Goal: Information Seeking & Learning: Learn about a topic

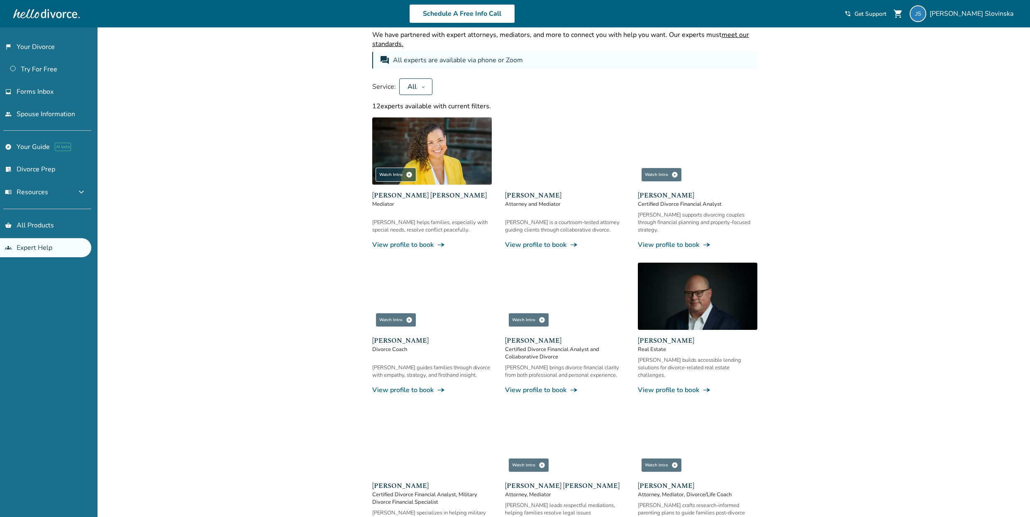
scroll to position [36, 0]
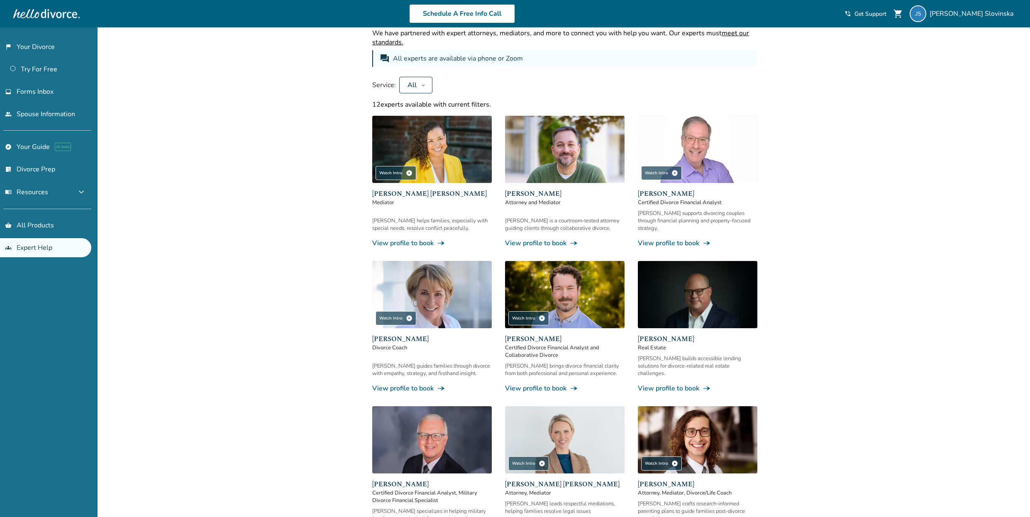
click at [676, 384] on link "View profile to book line_end_arrow_notch" at bounding box center [698, 388] width 120 height 9
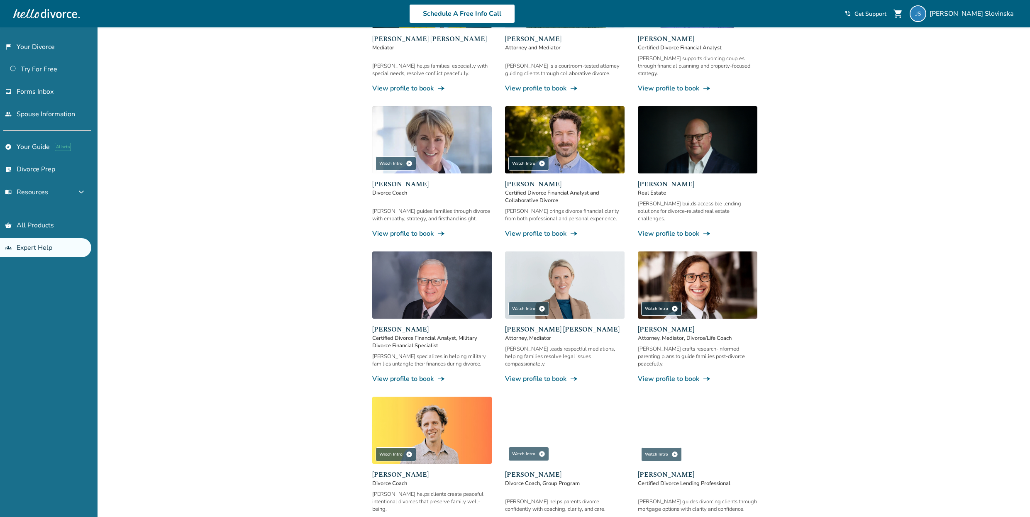
scroll to position [191, 0]
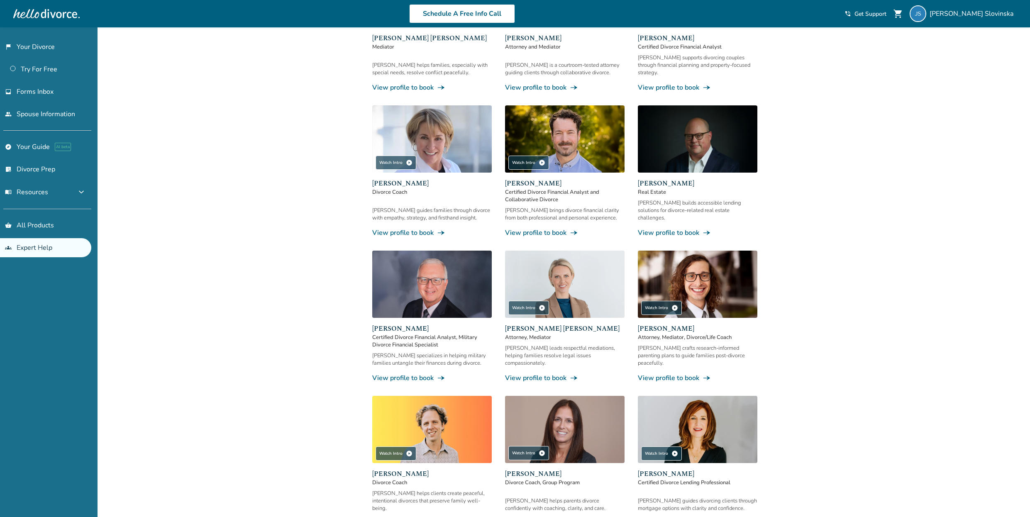
click at [411, 373] on link "View profile to book line_end_arrow_notch" at bounding box center [432, 377] width 120 height 9
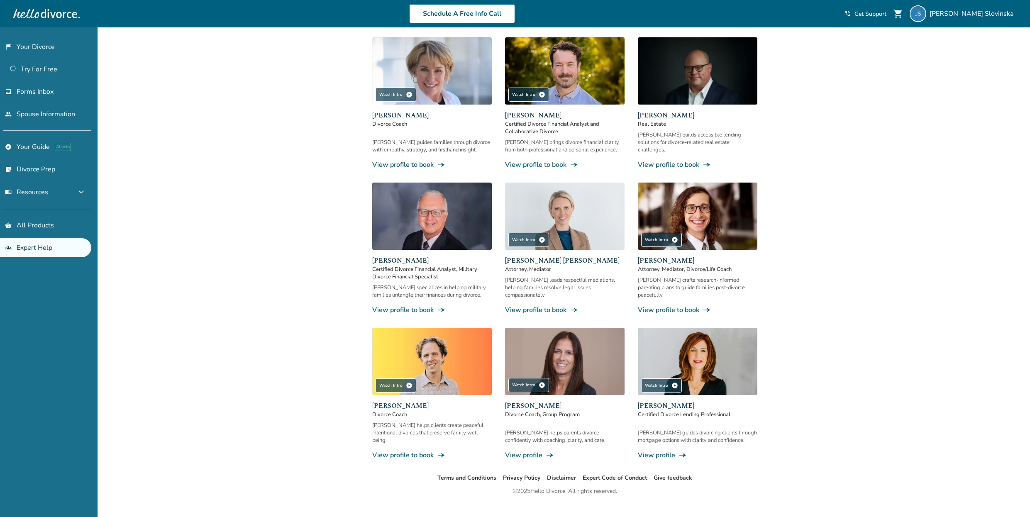
scroll to position [259, 0]
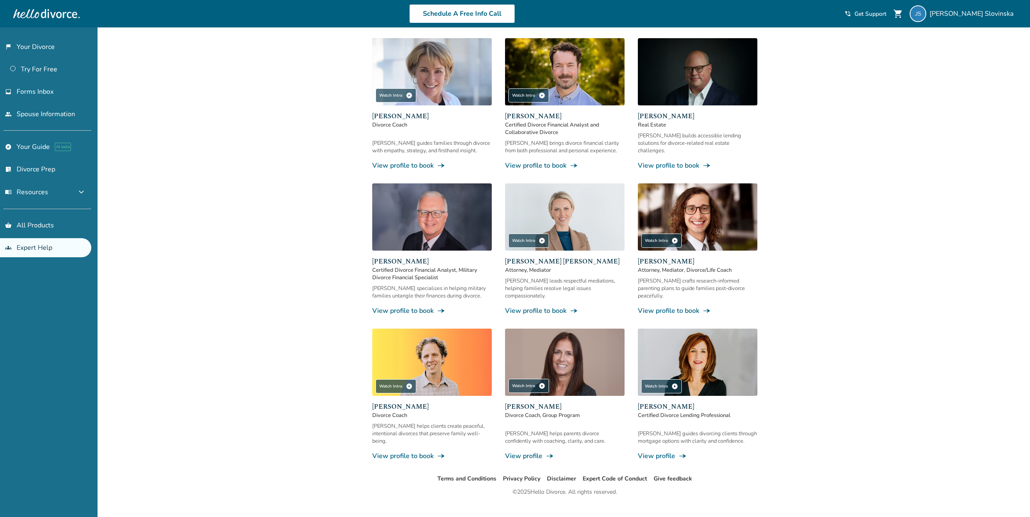
click at [670, 306] on link "View profile to book line_end_arrow_notch" at bounding box center [698, 310] width 120 height 9
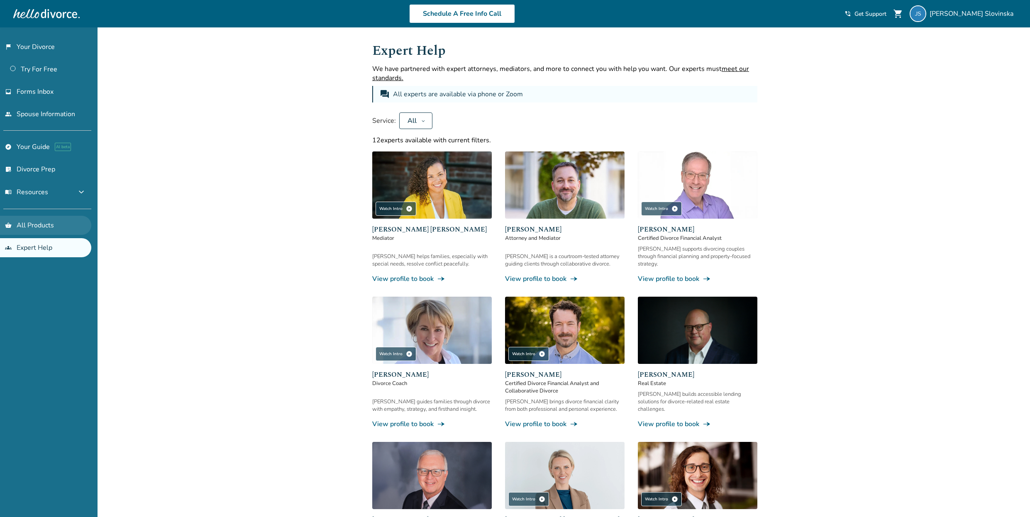
click at [31, 225] on link "shopping_basket All Products" at bounding box center [45, 225] width 91 height 19
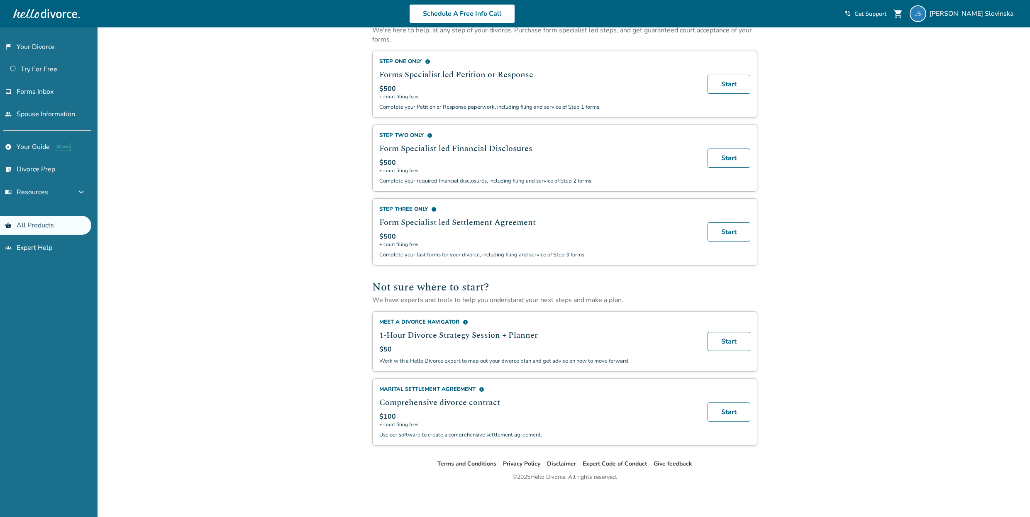
scroll to position [313, 0]
click at [729, 414] on link "Start" at bounding box center [728, 412] width 43 height 19
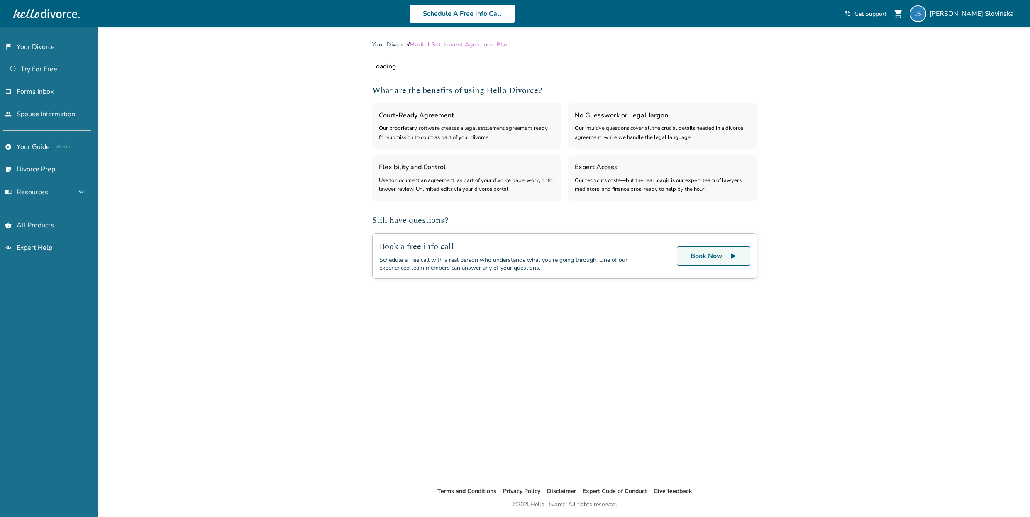
select select "***"
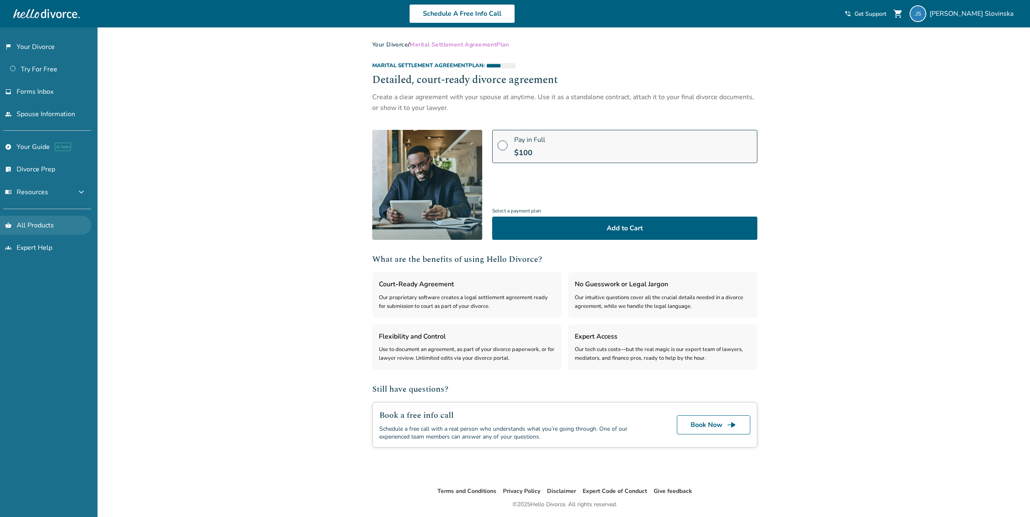
click at [44, 226] on link "shopping_basket All Products" at bounding box center [45, 225] width 91 height 19
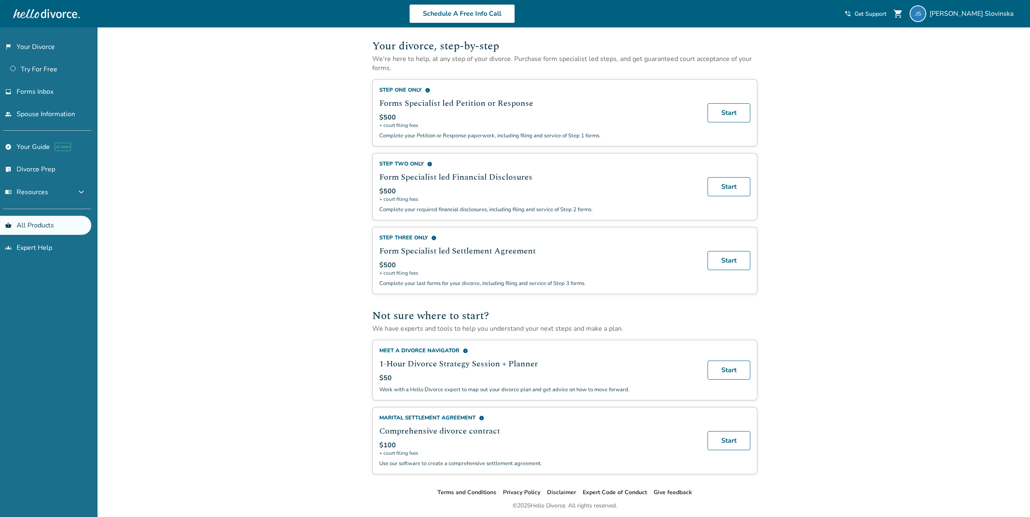
scroll to position [278, 0]
click at [723, 378] on link "Start" at bounding box center [728, 369] width 43 height 19
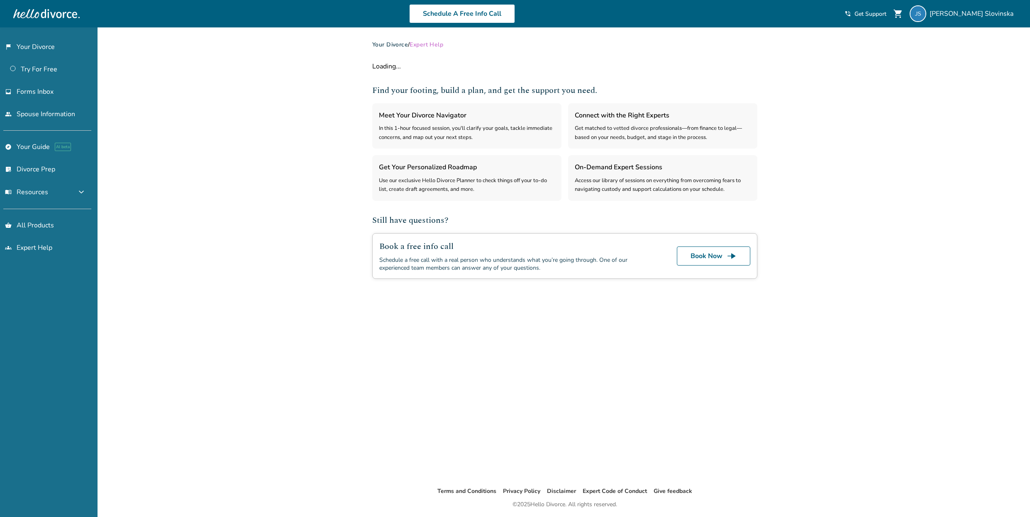
select select "***"
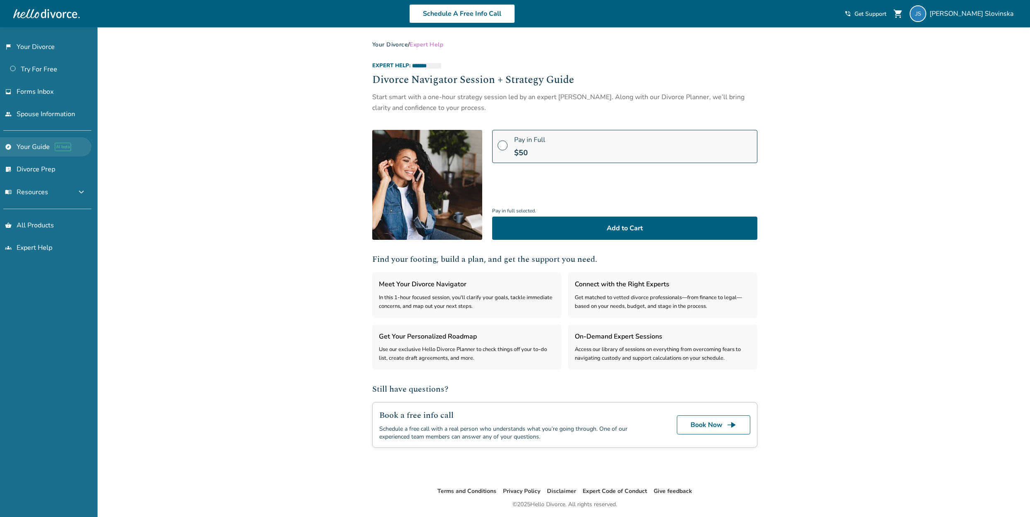
click at [29, 148] on link "explore Your Guide AI beta" at bounding box center [45, 146] width 91 height 19
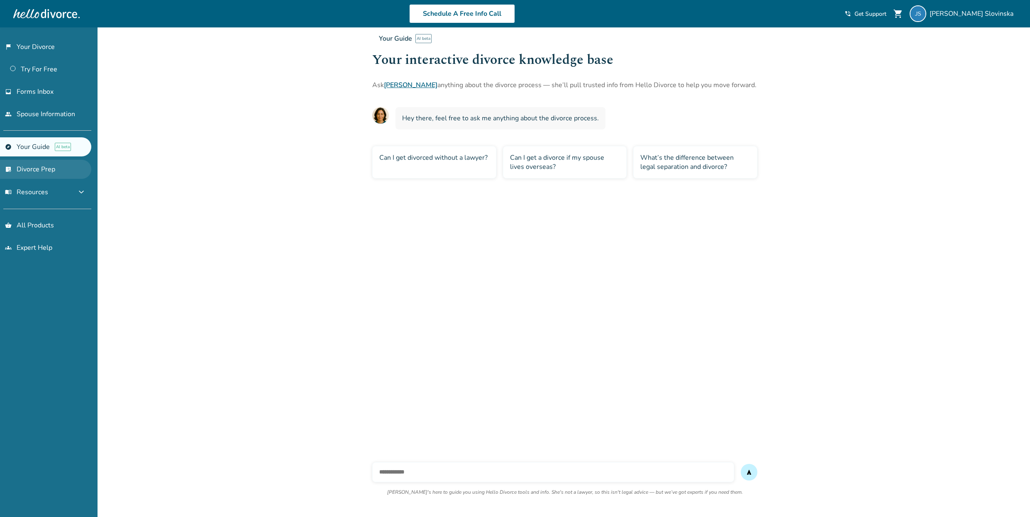
click at [30, 168] on link "list_alt_check Divorce Prep" at bounding box center [45, 169] width 91 height 19
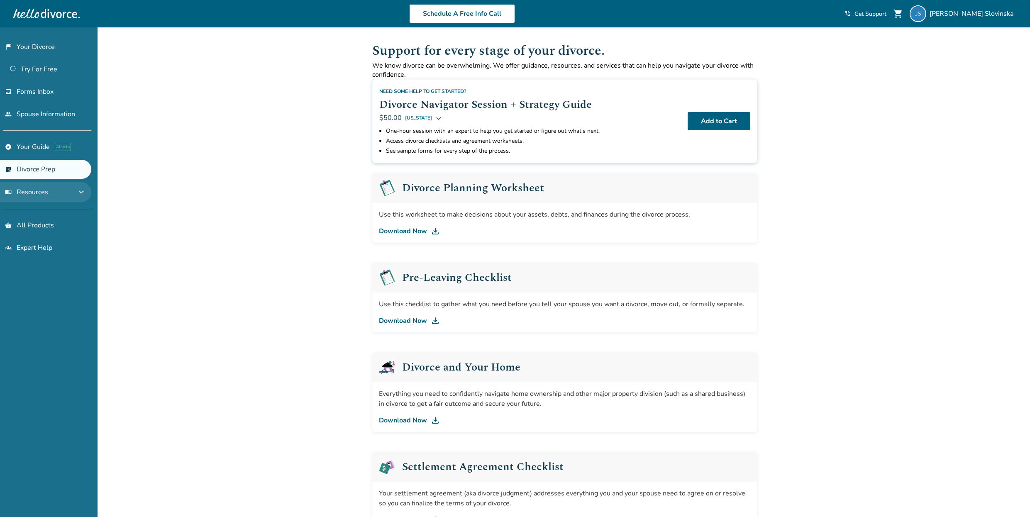
click at [32, 192] on span "menu_book Resources" at bounding box center [26, 192] width 43 height 9
click at [23, 210] on link "Your Home" at bounding box center [45, 211] width 91 height 19
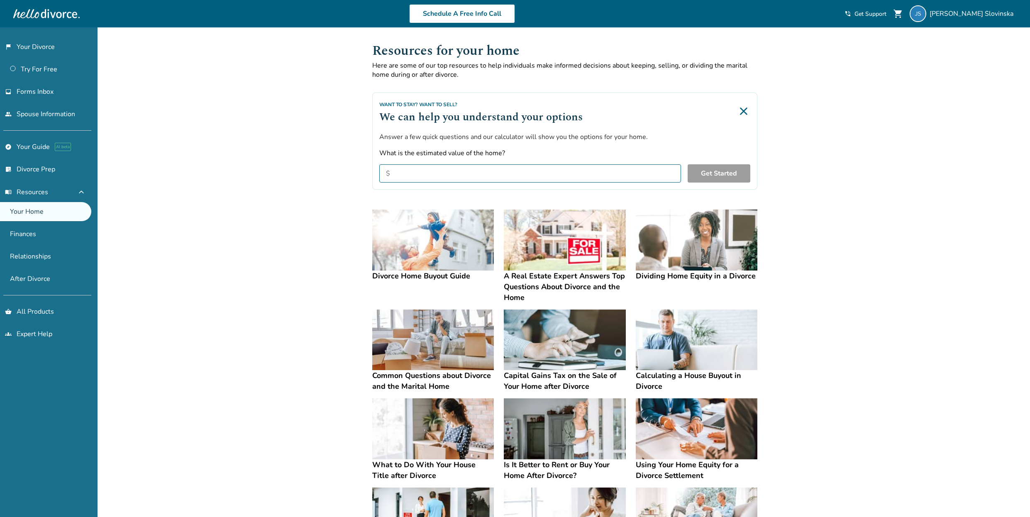
click at [419, 173] on input "What is the estimated value of the home?" at bounding box center [530, 173] width 302 height 18
type input "*********"
click at [711, 171] on button "Get Started" at bounding box center [719, 173] width 63 height 18
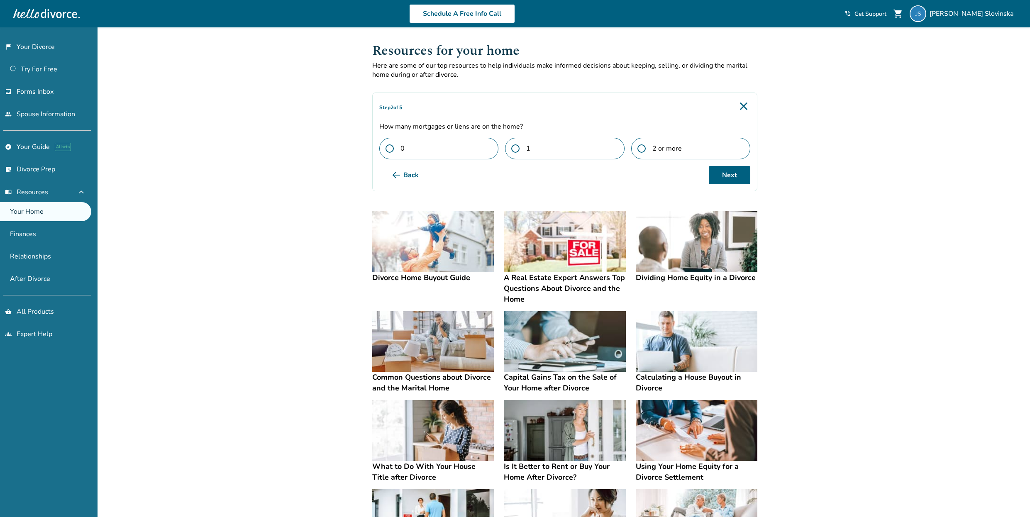
click at [517, 149] on span at bounding box center [518, 148] width 15 height 8
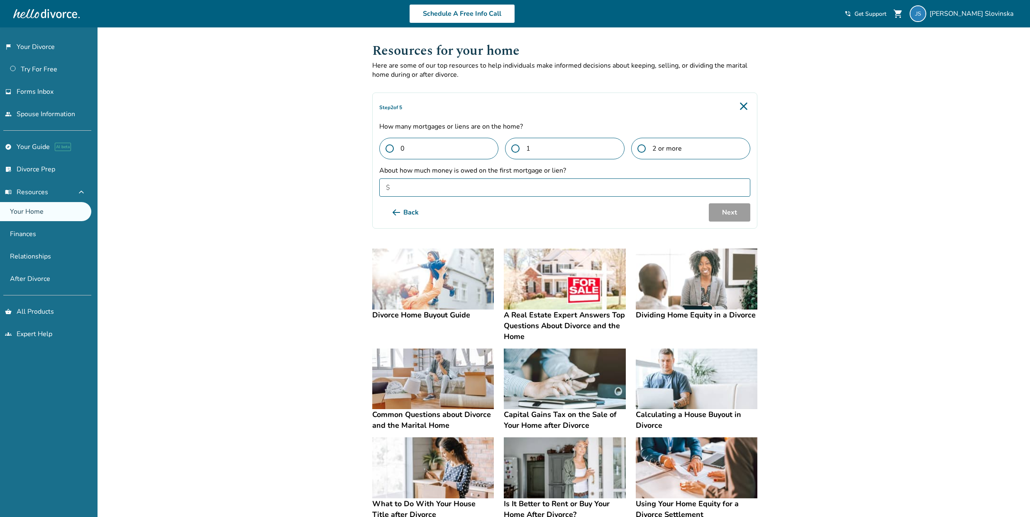
click at [564, 186] on input "About how much money is owed on the first mortgage or lien?" at bounding box center [564, 187] width 371 height 18
type input "******"
click at [730, 214] on button "Next" at bounding box center [729, 212] width 41 height 18
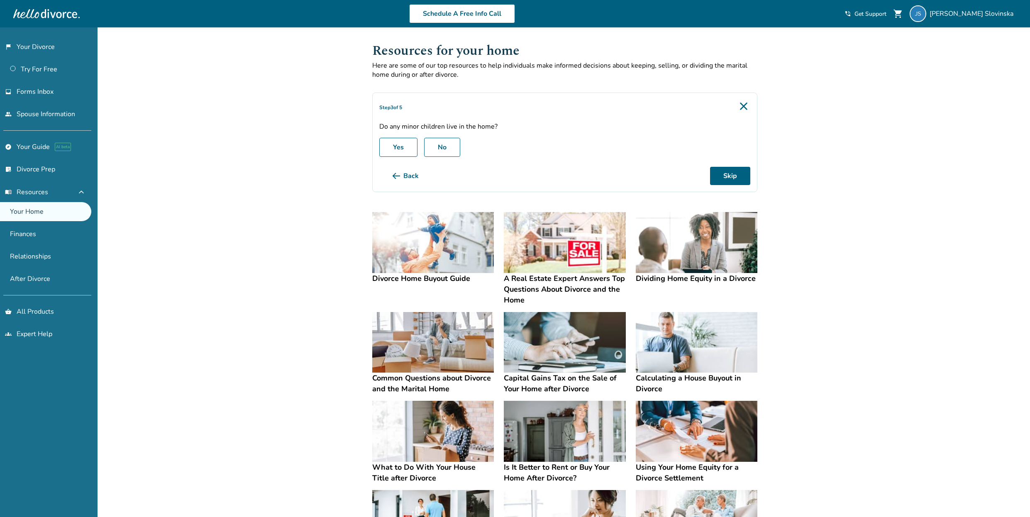
click at [398, 150] on label "Yes" at bounding box center [398, 147] width 38 height 19
click at [733, 176] on button "Next" at bounding box center [729, 176] width 41 height 18
click at [564, 148] on label "Yes, 1 - 4 Years" at bounding box center [564, 147] width 119 height 19
click at [736, 173] on button "Next" at bounding box center [729, 176] width 41 height 18
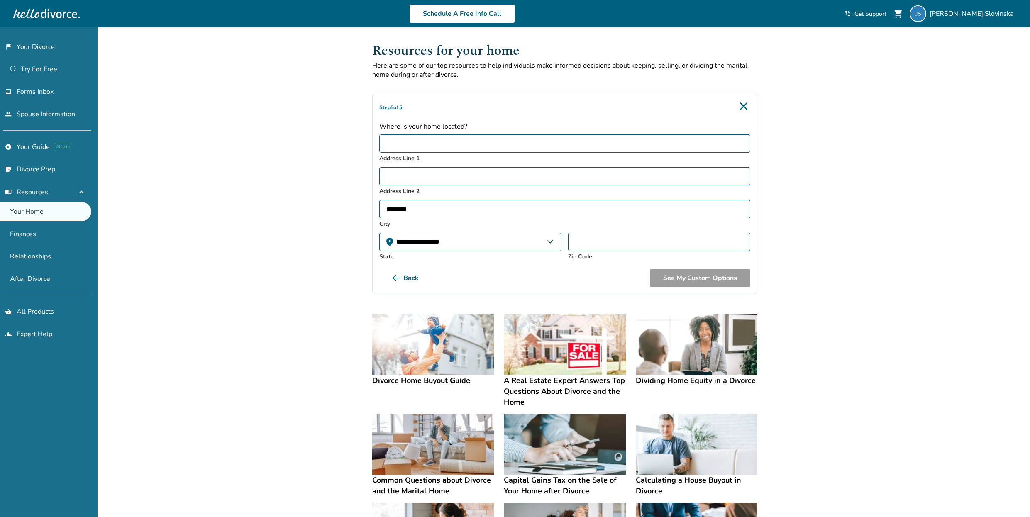
type input "********"
select select "**"
type input "*****"
click at [526, 143] on input "Address Line 1" at bounding box center [564, 143] width 371 height 18
type input "**********"
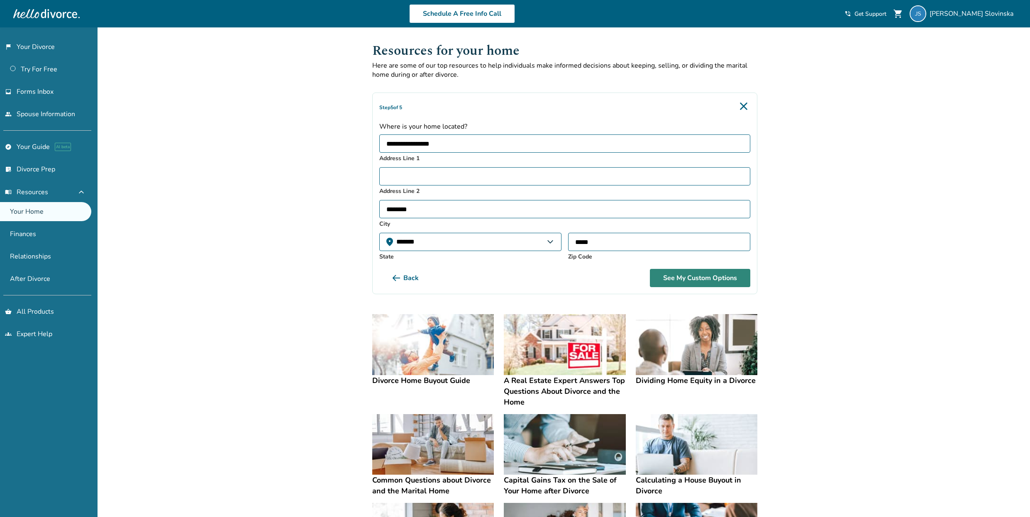
click at [720, 276] on button "See My Custom Options" at bounding box center [700, 278] width 100 height 18
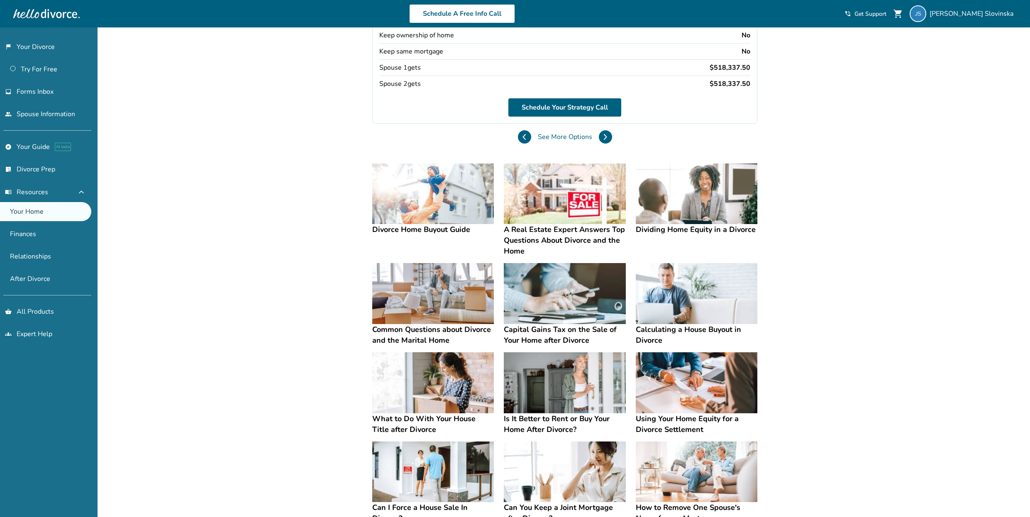
scroll to position [158, 0]
click at [656, 419] on h4 "Using Your Home Equity for a Divorce Settlement" at bounding box center [697, 424] width 122 height 22
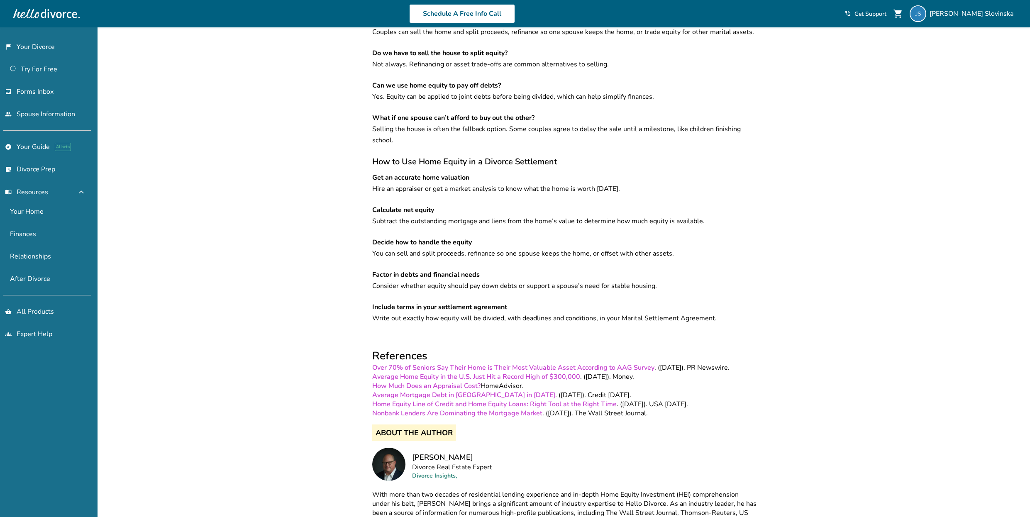
scroll to position [1331, 0]
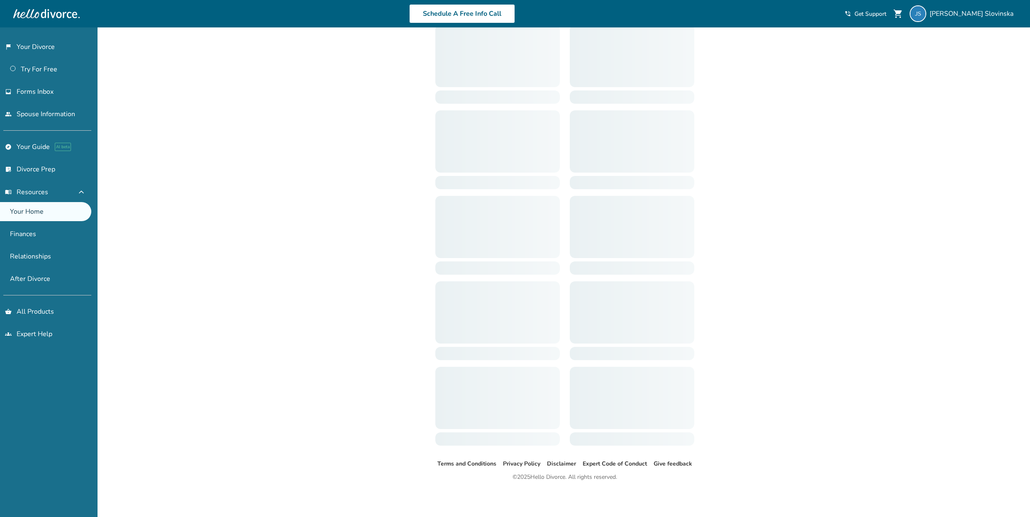
scroll to position [158, 0]
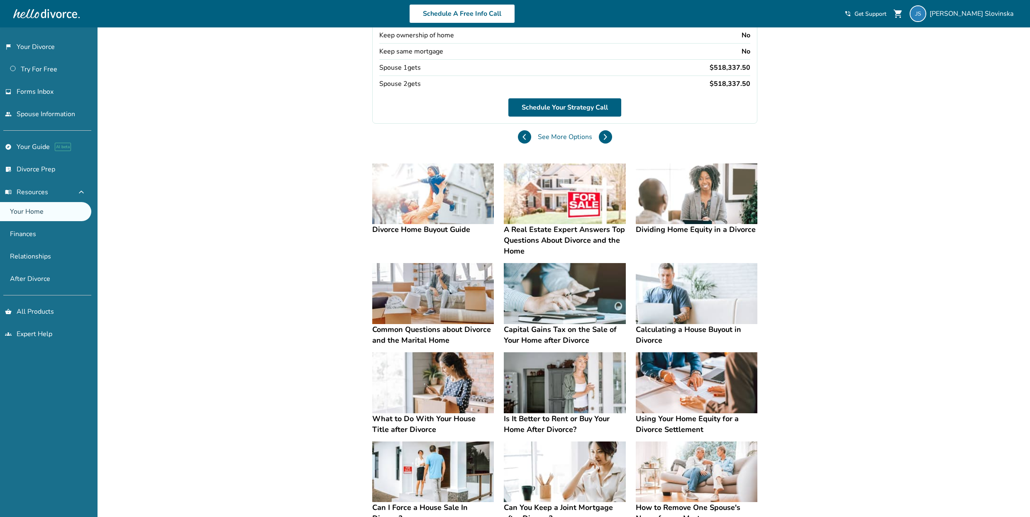
click at [727, 231] on h4 "Dividing Home Equity in a Divorce" at bounding box center [697, 229] width 122 height 11
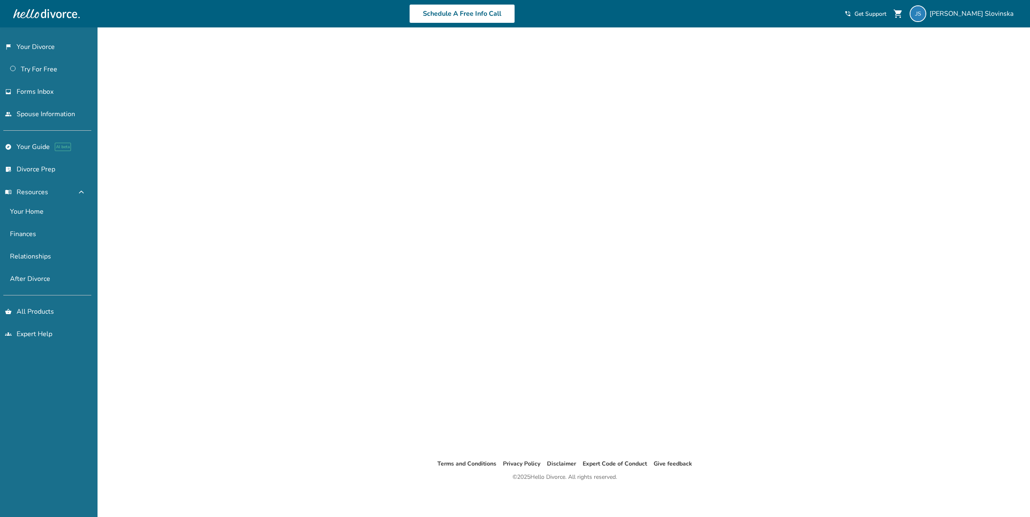
scroll to position [27, 0]
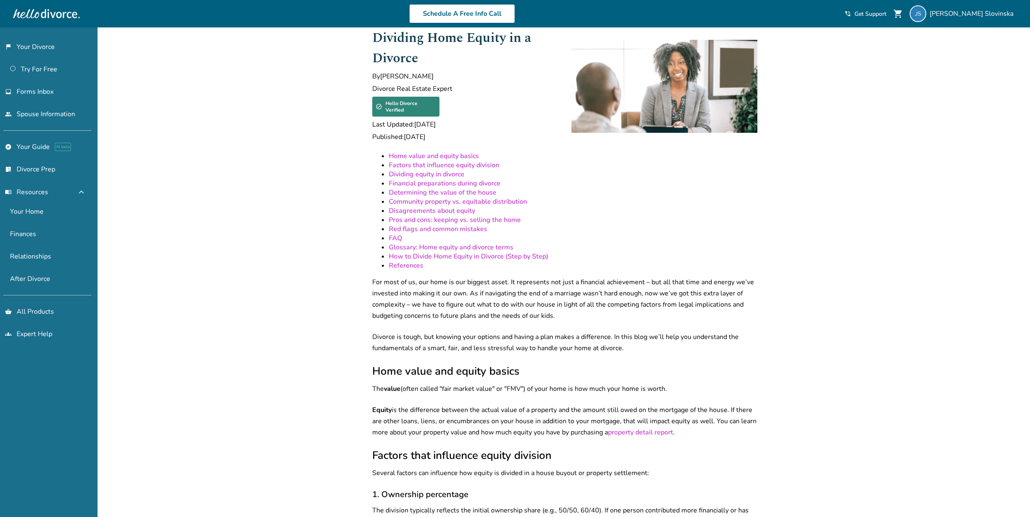
click at [488, 252] on link "How to Divide Home Equity in Divorce (Step by Step)" at bounding box center [468, 256] width 159 height 9
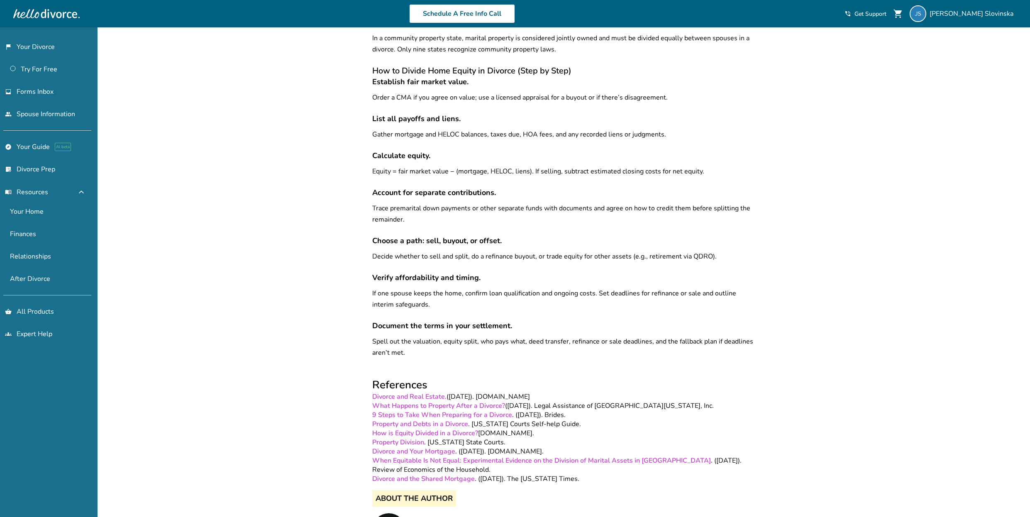
scroll to position [27, 0]
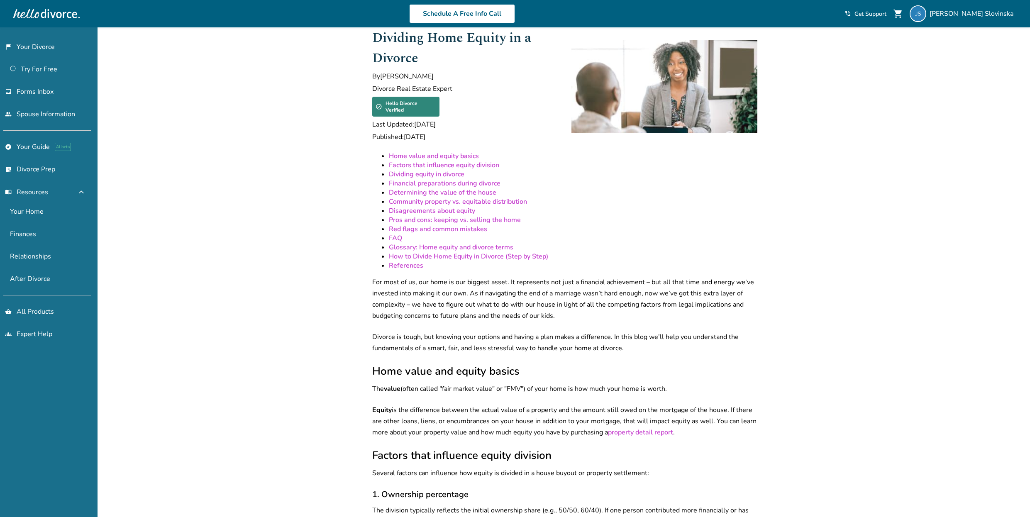
click at [471, 224] on link "Red flags and common mistakes" at bounding box center [438, 228] width 98 height 9
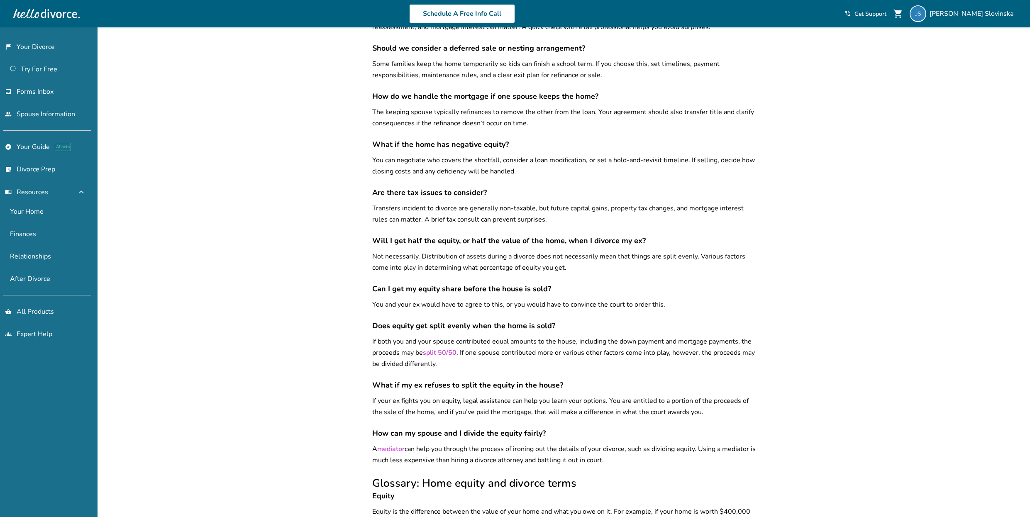
scroll to position [7813, 0]
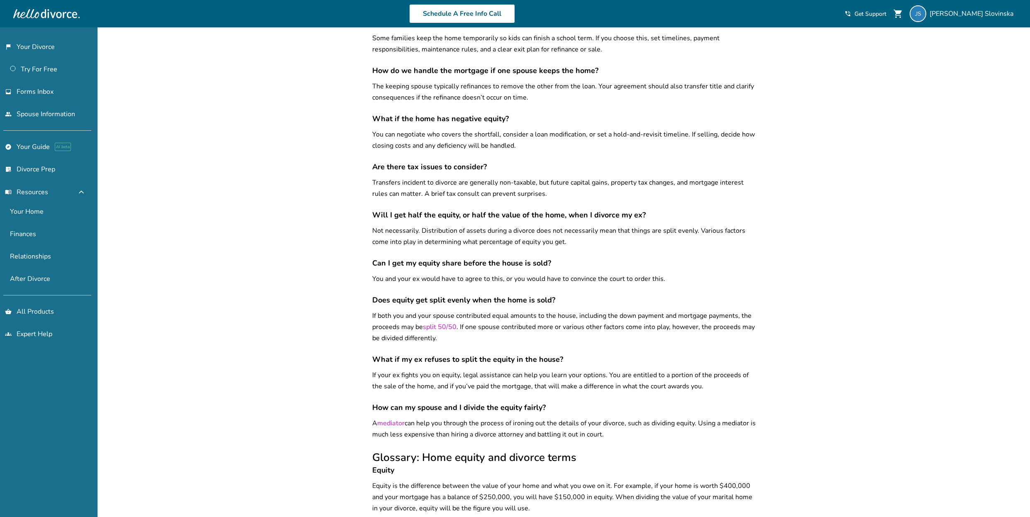
scroll to position [27, 0]
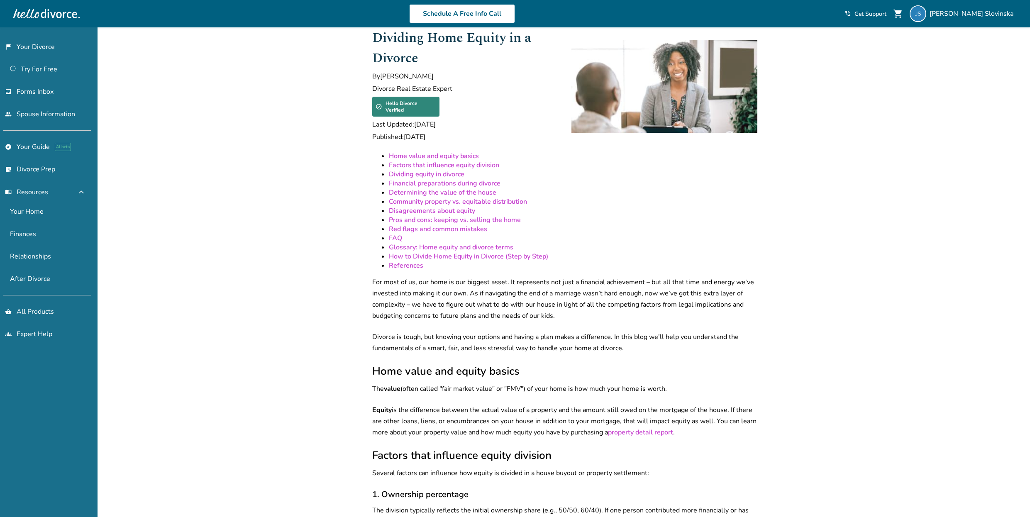
click at [436, 197] on link "Community property vs. equitable distribution" at bounding box center [458, 201] width 138 height 9
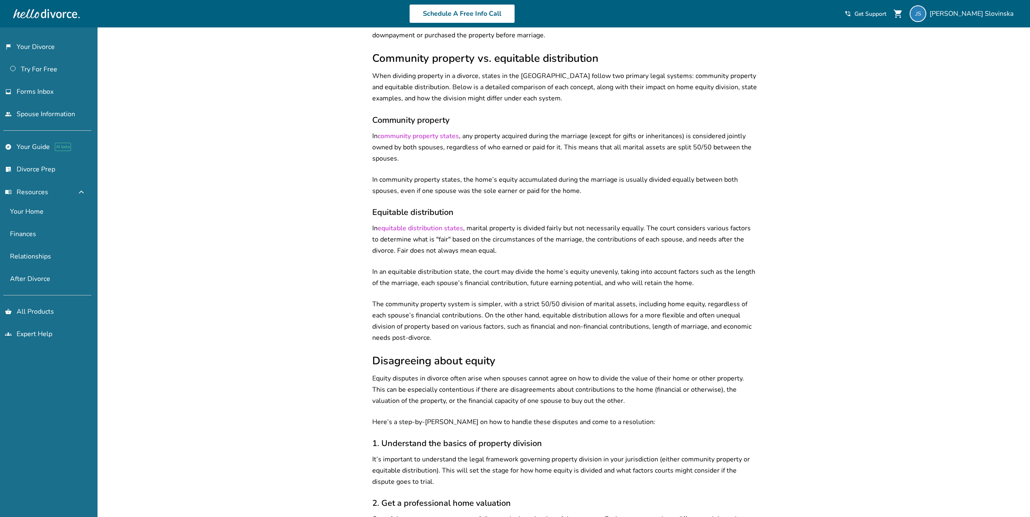
scroll to position [27, 0]
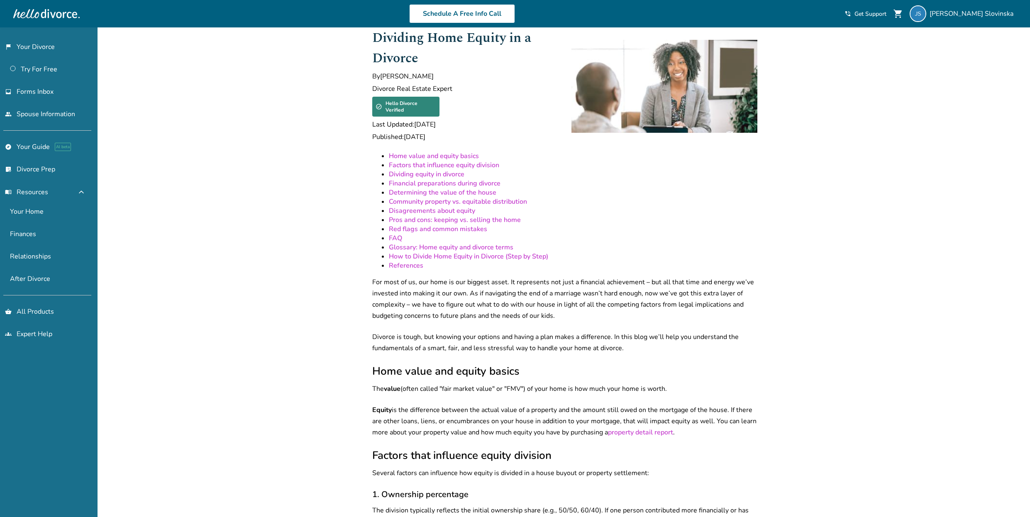
click at [459, 151] on link "Home value and equity basics" at bounding box center [434, 155] width 90 height 9
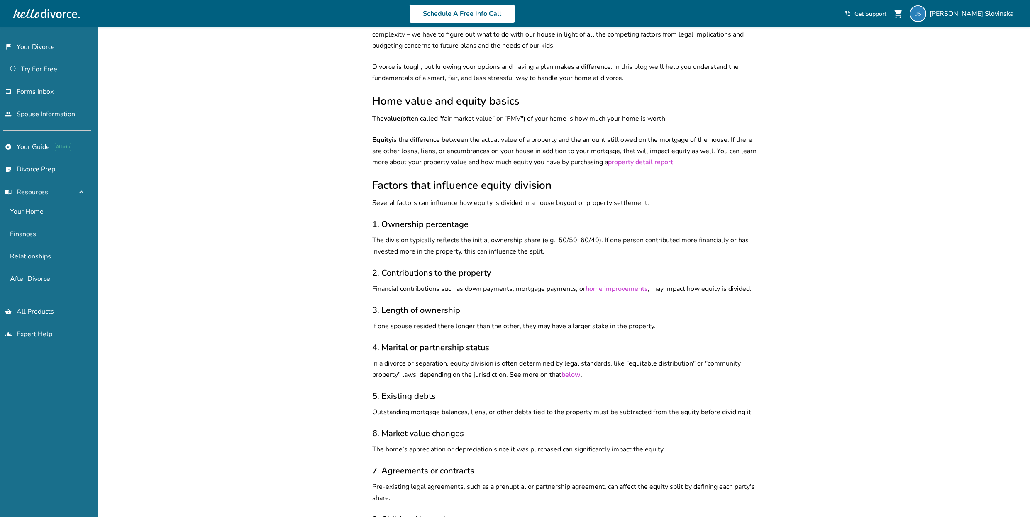
scroll to position [27, 0]
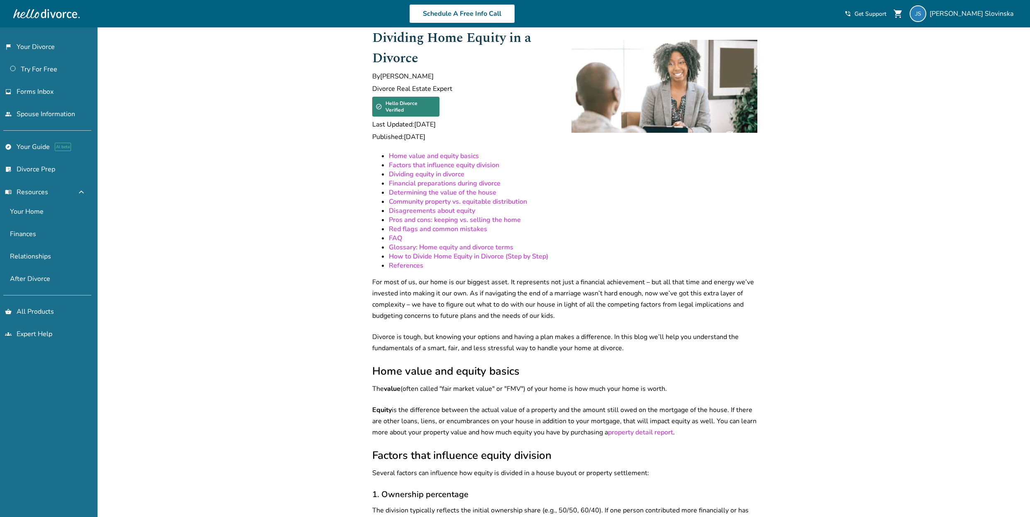
click at [456, 179] on link "Financial preparations during divorce" at bounding box center [445, 183] width 112 height 9
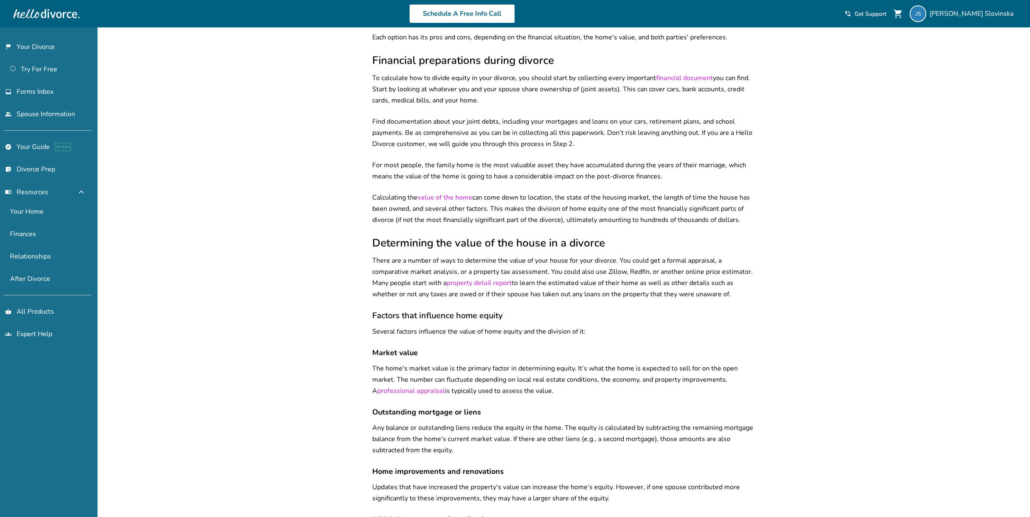
click at [695, 73] on link "financial document" at bounding box center [684, 77] width 57 height 9
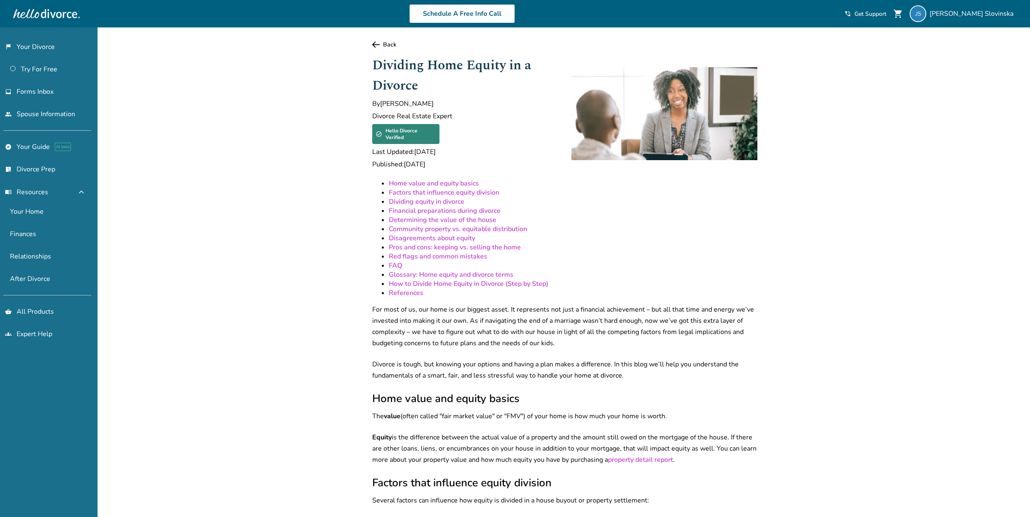
scroll to position [0, 0]
click at [388, 41] on link "Back" at bounding box center [564, 45] width 385 height 8
click at [34, 171] on link "list_alt_check Divorce Prep" at bounding box center [45, 169] width 91 height 19
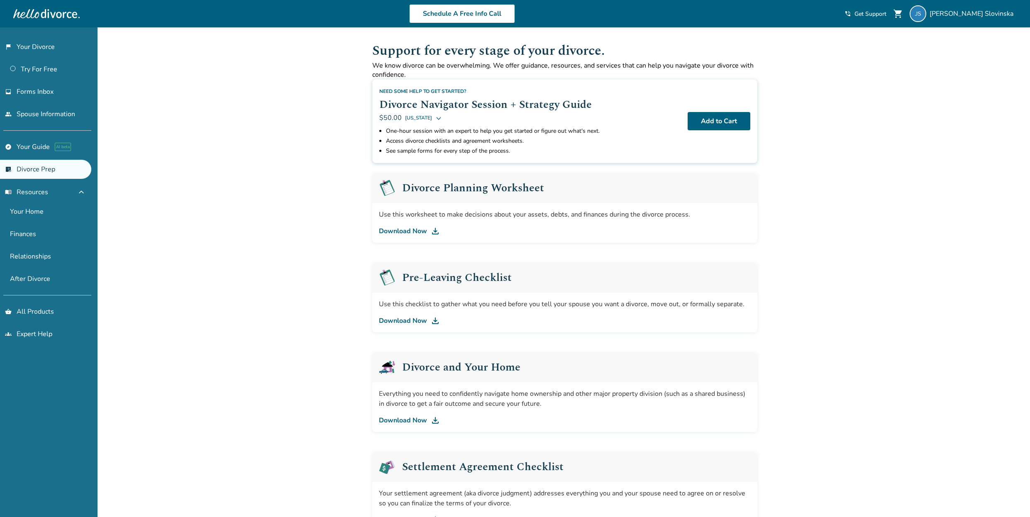
click at [435, 231] on img at bounding box center [435, 231] width 10 height 10
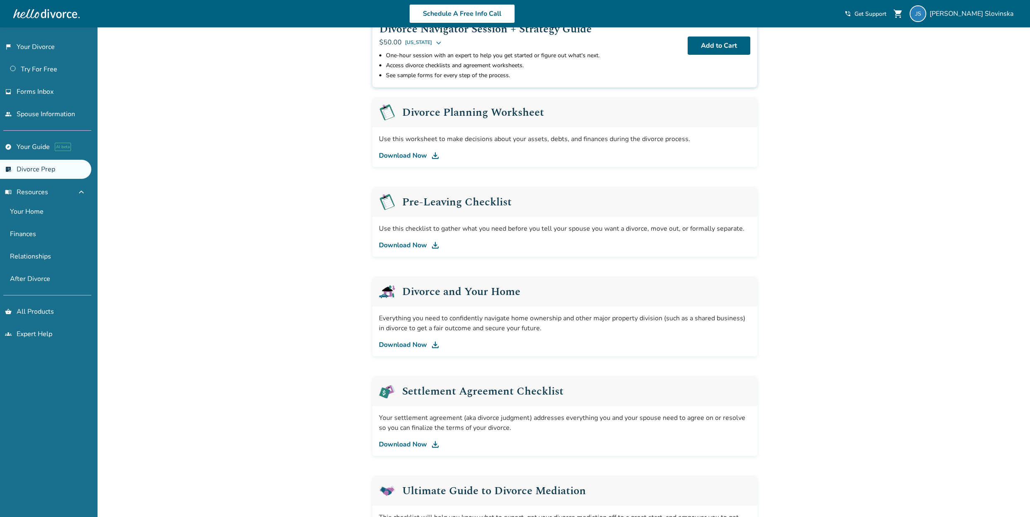
scroll to position [83, 0]
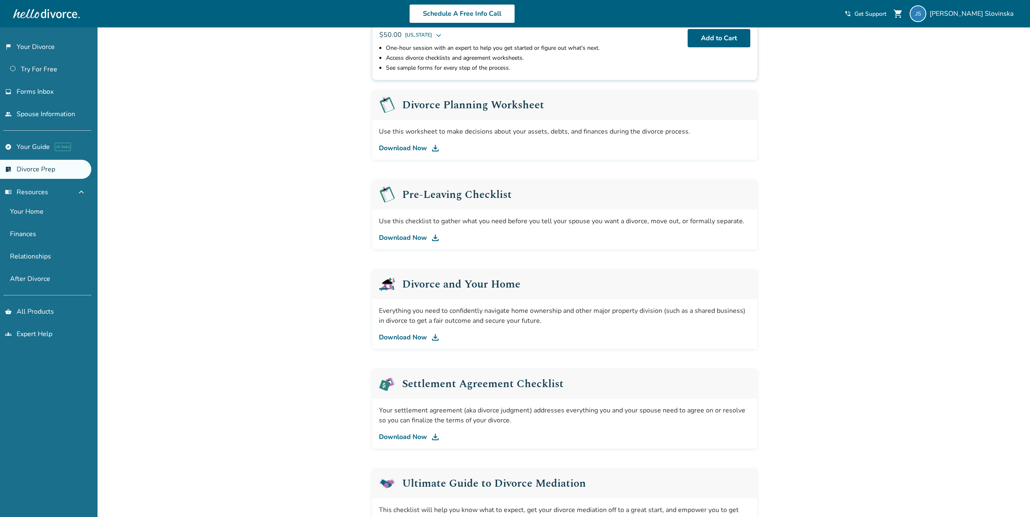
click at [419, 238] on link "Download Now" at bounding box center [565, 238] width 372 height 10
click at [406, 337] on link "Download Now" at bounding box center [565, 337] width 372 height 10
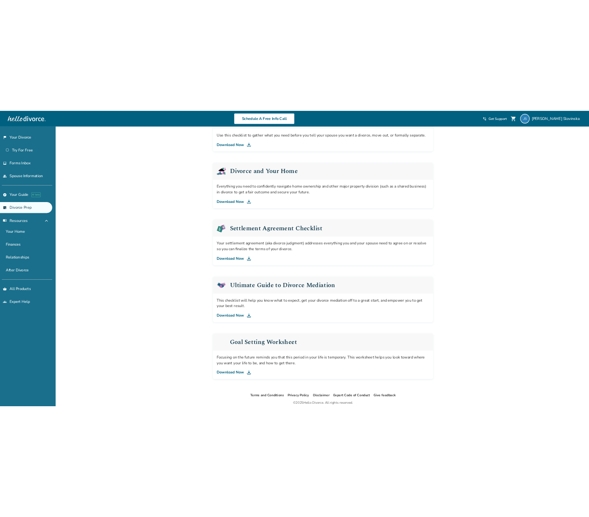
scroll to position [266, 0]
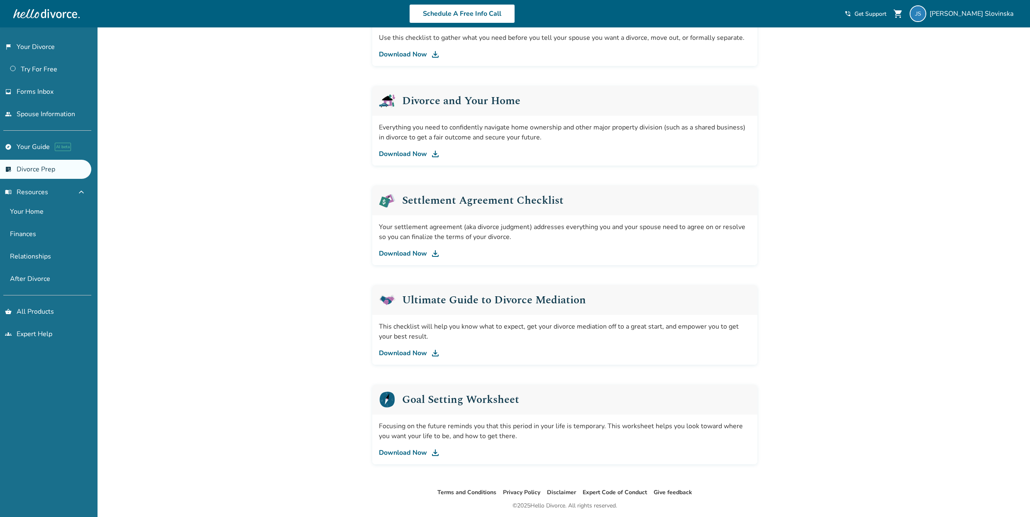
click at [393, 254] on link "Download Now" at bounding box center [565, 254] width 372 height 10
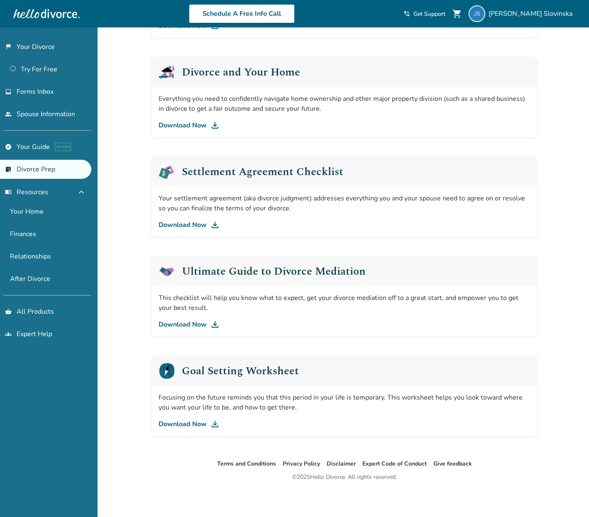
scroll to position [295, 0]
click at [215, 323] on img at bounding box center [215, 325] width 10 height 10
click at [194, 424] on link "Download Now" at bounding box center [345, 424] width 372 height 10
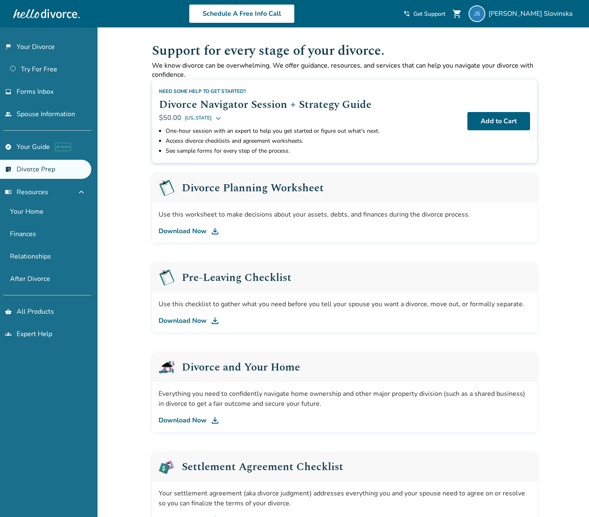
scroll to position [0, 0]
click at [27, 212] on link "Your Home" at bounding box center [45, 211] width 91 height 19
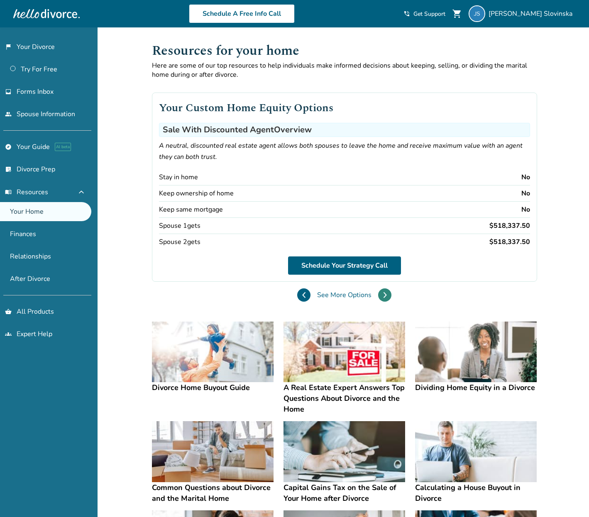
click at [378, 295] on button at bounding box center [384, 294] width 13 height 13
click at [302, 295] on icon at bounding box center [304, 295] width 4 height 7
click at [383, 293] on icon at bounding box center [385, 295] width 4 height 7
click at [297, 294] on button at bounding box center [303, 294] width 13 height 13
click at [378, 295] on button at bounding box center [384, 294] width 13 height 13
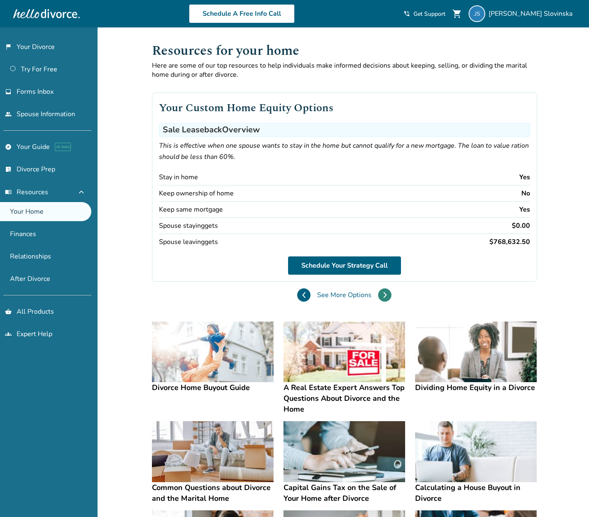
click at [378, 295] on button at bounding box center [384, 294] width 13 height 13
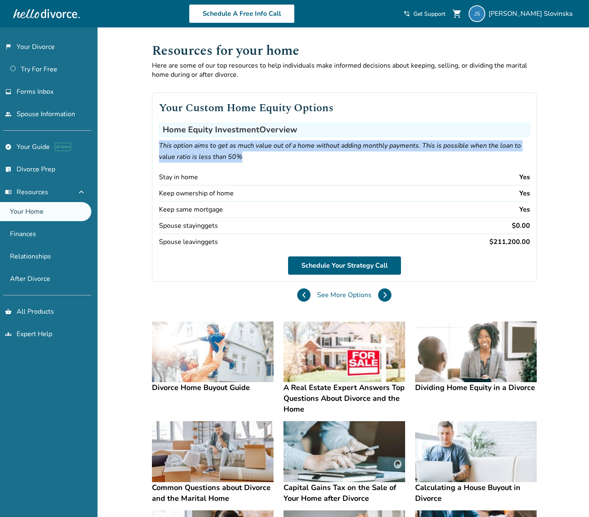
drag, startPoint x: 160, startPoint y: 144, endPoint x: 242, endPoint y: 156, distance: 83.0
click at [242, 156] on p "This option aims to get as much value out of a home without adding monthly paym…" at bounding box center [344, 151] width 371 height 22
copy p "This option aims to get as much value out of a home without adding monthly paym…"
click at [302, 296] on icon at bounding box center [304, 295] width 4 height 7
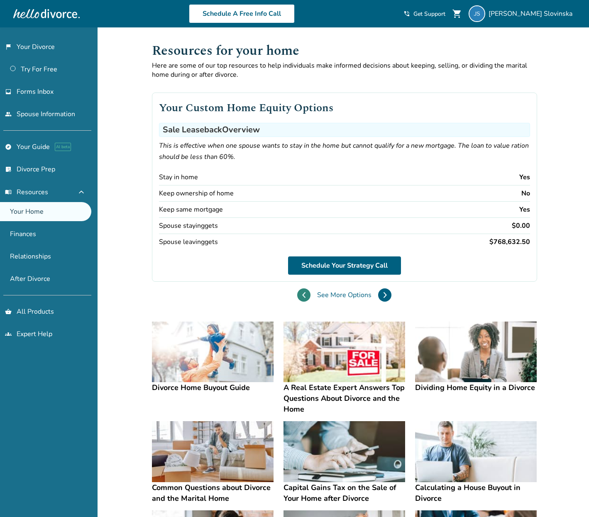
click at [302, 296] on icon at bounding box center [304, 295] width 4 height 7
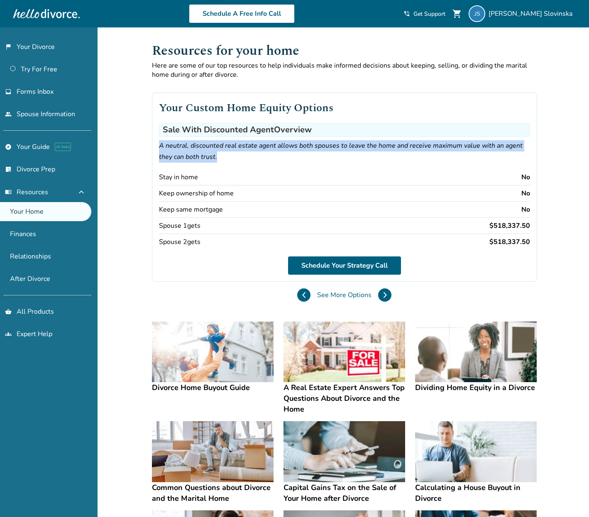
drag, startPoint x: 160, startPoint y: 146, endPoint x: 219, endPoint y: 154, distance: 59.9
click at [219, 154] on p "A neutral, discounted real estate agent allows both spouses to leave the home a…" at bounding box center [344, 151] width 371 height 22
copy p "A neutral, discounted real estate agent allows both spouses to leave the home a…"
click at [383, 295] on icon at bounding box center [385, 295] width 4 height 7
drag, startPoint x: 163, startPoint y: 146, endPoint x: 235, endPoint y: 157, distance: 72.6
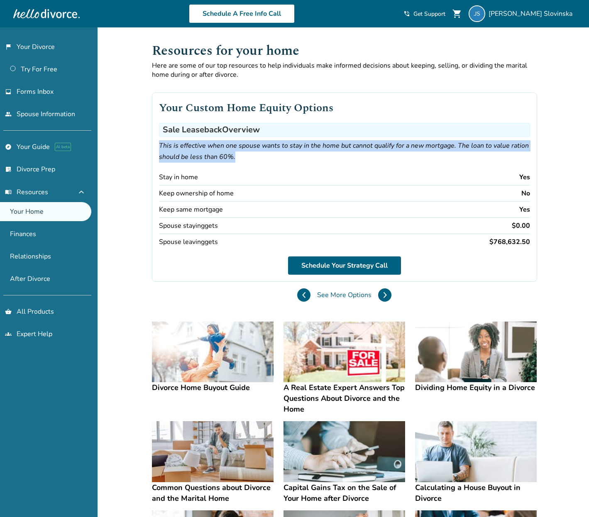
click at [235, 158] on p "This is effective when one spouse wants to stay in the home but cannot qualify …" at bounding box center [344, 151] width 371 height 22
copy p "This is effective when one spouse wants to stay in the home but cannot qualify …"
click at [383, 295] on icon at bounding box center [384, 294] width 2 height 5
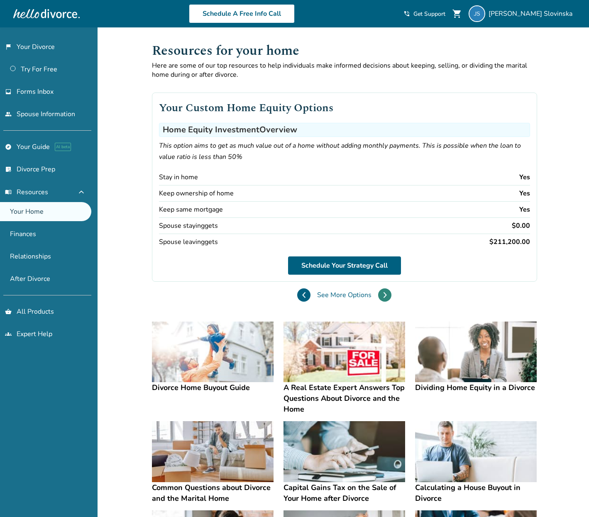
click at [383, 295] on icon at bounding box center [385, 295] width 4 height 7
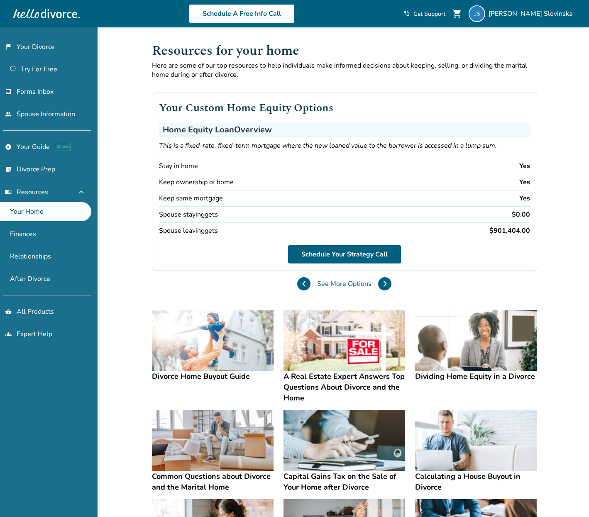
click at [297, 283] on button at bounding box center [303, 283] width 13 height 13
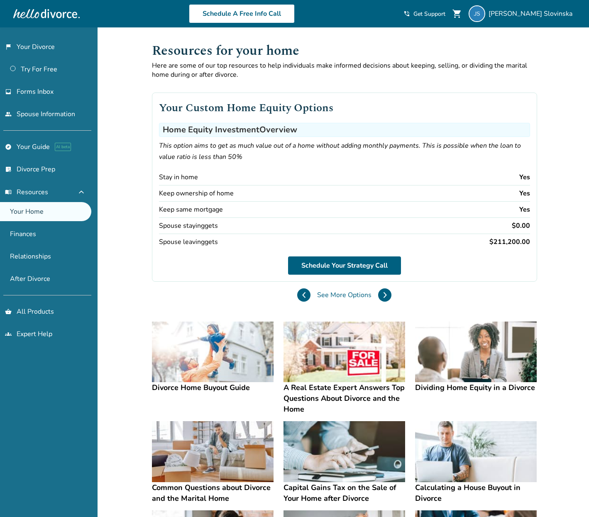
click at [155, 284] on div "Your Custom Home Equity Options Home Equity Investment Overview This option aim…" at bounding box center [344, 193] width 385 height 229
click at [297, 297] on button at bounding box center [303, 294] width 13 height 13
click at [378, 294] on button at bounding box center [384, 294] width 13 height 13
click at [383, 296] on icon at bounding box center [385, 295] width 4 height 7
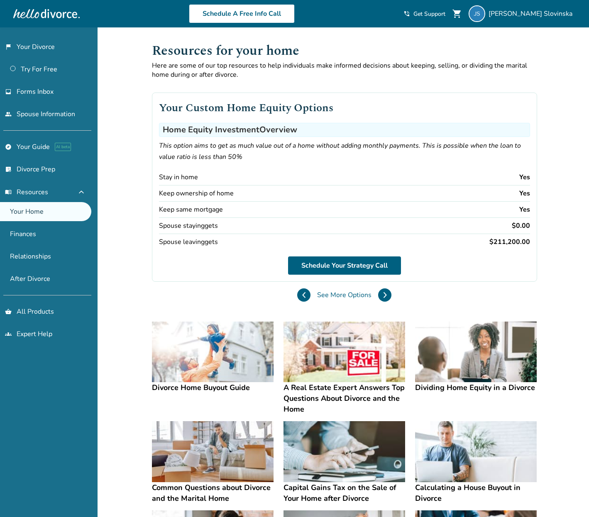
click at [383, 293] on icon at bounding box center [385, 295] width 4 height 7
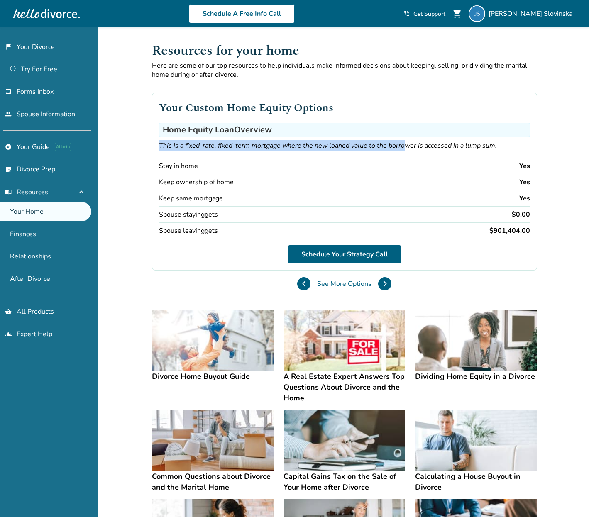
scroll to position [0, 0]
drag, startPoint x: 159, startPoint y: 144, endPoint x: 493, endPoint y: 150, distance: 334.1
click at [493, 150] on p "This is a fixed-rate, fixed-term mortgage where the new loaned value to the bor…" at bounding box center [344, 145] width 371 height 11
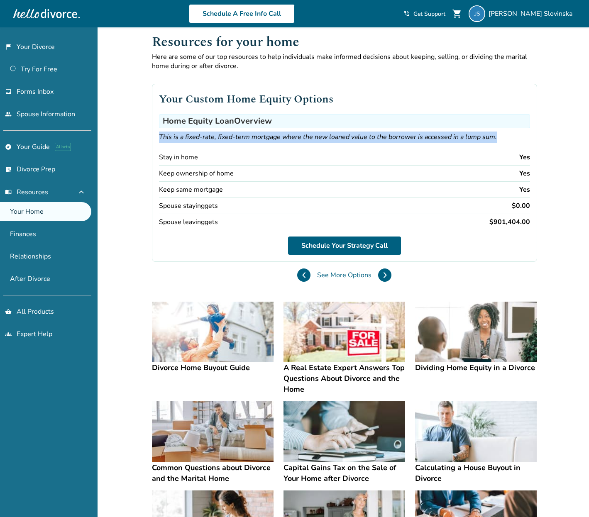
scroll to position [11, 0]
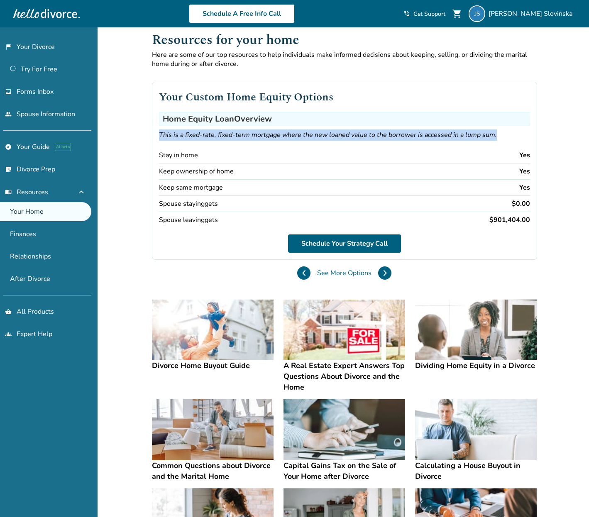
copy p "This is a fixed-rate, fixed-term mortgage where the new loaned value to the bor…"
click at [383, 272] on icon at bounding box center [385, 273] width 4 height 7
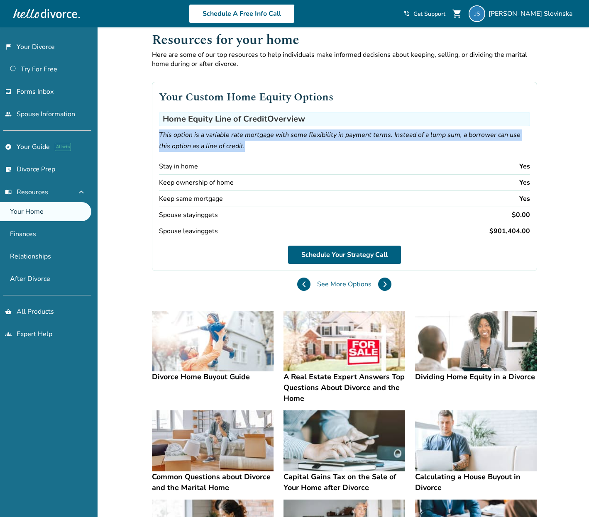
drag, startPoint x: 159, startPoint y: 134, endPoint x: 265, endPoint y: 142, distance: 106.5
click at [265, 142] on p "This option is a variable rate mortgage with some flexibility in payment terms.…" at bounding box center [344, 140] width 371 height 22
copy p "This option is a variable rate mortgage with some flexibility in payment terms.…"
click at [383, 283] on icon at bounding box center [385, 284] width 4 height 7
drag, startPoint x: 159, startPoint y: 134, endPoint x: 189, endPoint y: 146, distance: 32.6
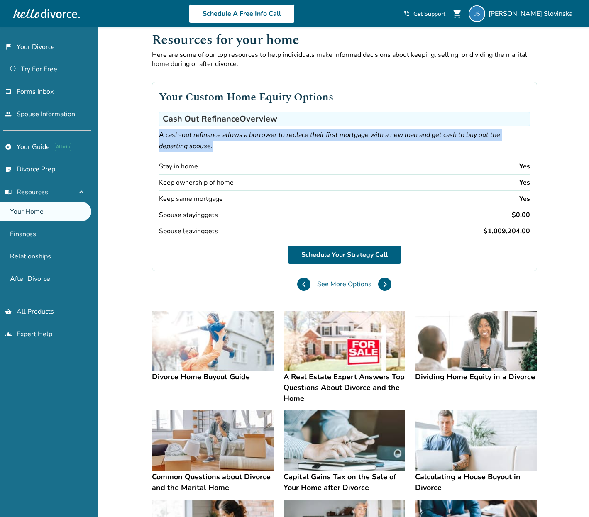
click at [189, 146] on p "A cash-out refinance allows a borrower to replace their first mortgage with a n…" at bounding box center [344, 140] width 371 height 22
copy p "A cash-out refinance allows a borrower to replace their first mortgage with a n…"
click at [383, 285] on icon at bounding box center [385, 284] width 4 height 7
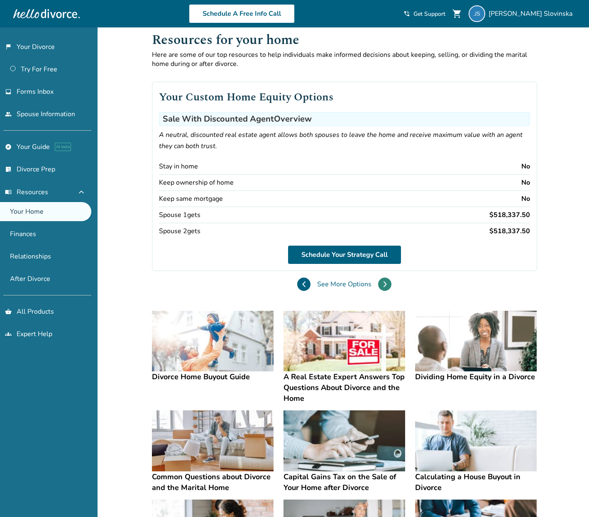
click at [378, 282] on button at bounding box center [384, 284] width 13 height 13
click at [383, 284] on icon at bounding box center [385, 284] width 4 height 7
click at [383, 286] on icon at bounding box center [384, 283] width 2 height 5
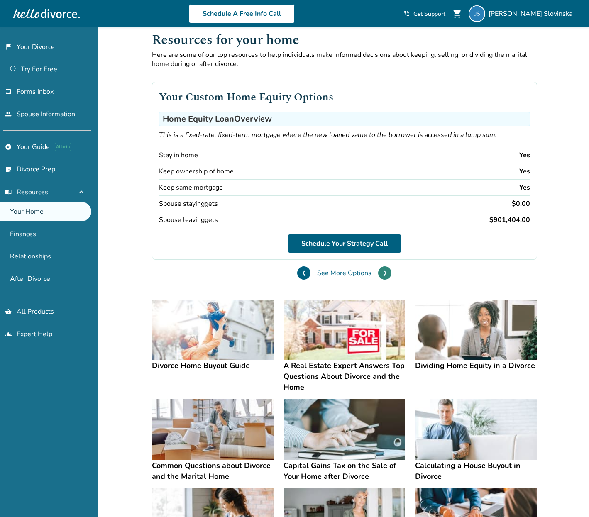
click at [383, 274] on icon at bounding box center [384, 272] width 2 height 5
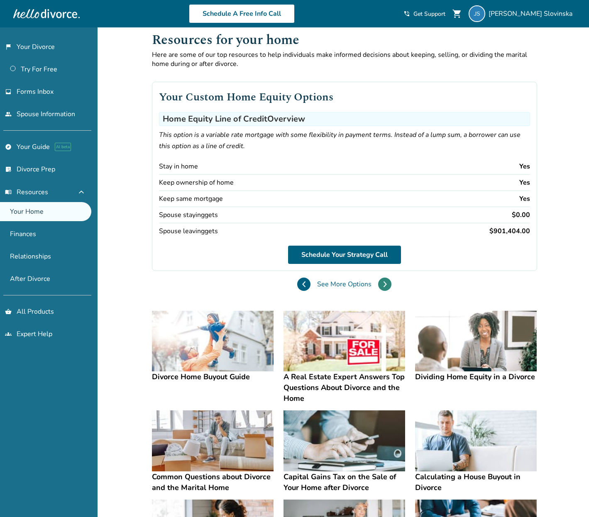
click at [383, 285] on icon at bounding box center [385, 284] width 4 height 7
click at [383, 283] on icon at bounding box center [385, 284] width 4 height 7
click at [291, 293] on div "Your Custom Home Equity Options Sale With Discounted Agent Overview A neutral, …" at bounding box center [344, 182] width 385 height 229
click at [28, 237] on link "Finances" at bounding box center [45, 233] width 91 height 19
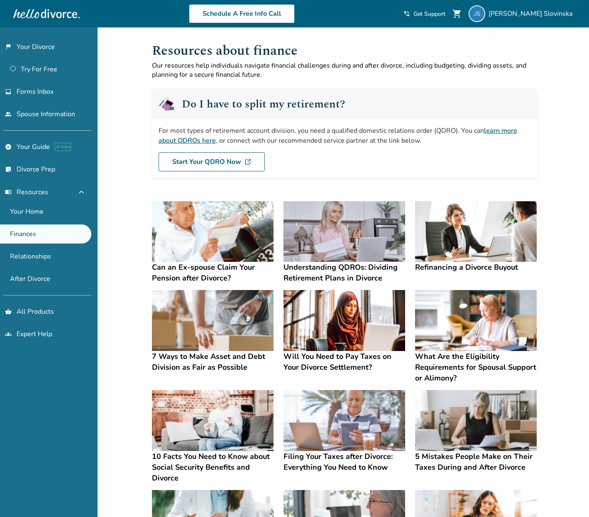
click at [243, 103] on h2 "Do I have to split my retirement?" at bounding box center [263, 104] width 163 height 11
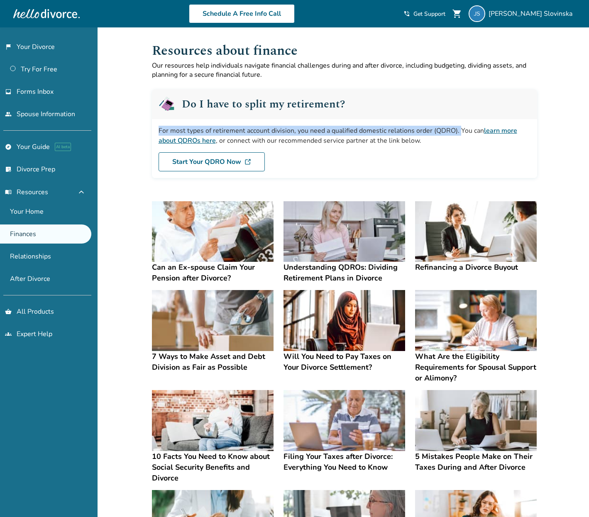
drag, startPoint x: 158, startPoint y: 129, endPoint x: 457, endPoint y: 132, distance: 299.2
click at [457, 132] on div "For most types of retirement account division, you need a qualified domestic re…" at bounding box center [345, 136] width 372 height 20
copy div "For most types of retirement account division, you need a qualified domestic re…"
click at [39, 256] on link "Relationships" at bounding box center [45, 256] width 91 height 19
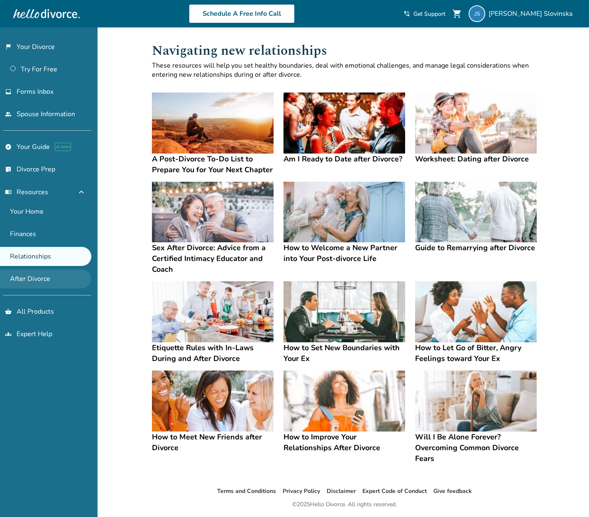
click at [35, 280] on link "After Divorce" at bounding box center [45, 278] width 91 height 19
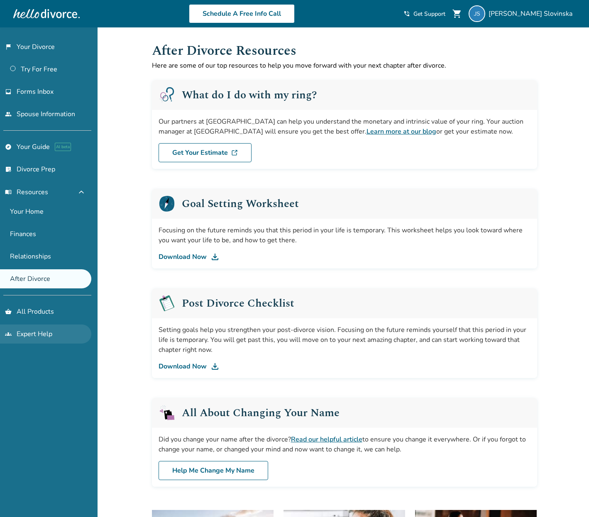
click at [33, 338] on link "groups Expert Help" at bounding box center [45, 333] width 91 height 19
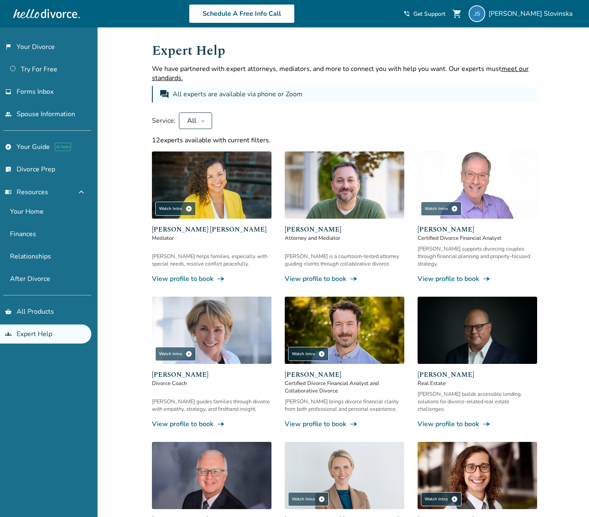
click at [505, 66] on span "meet our standards." at bounding box center [340, 73] width 377 height 18
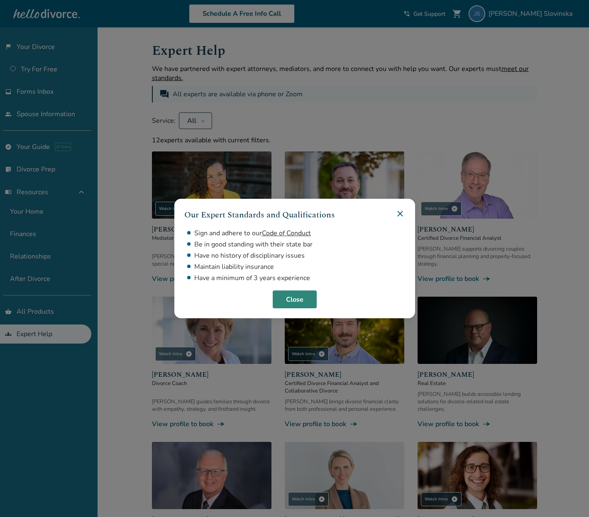
click at [293, 302] on button "Close" at bounding box center [295, 299] width 44 height 18
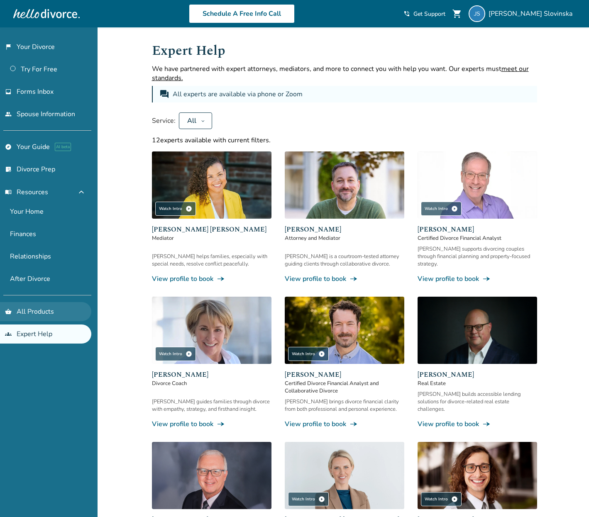
click at [45, 312] on link "shopping_basket All Products" at bounding box center [45, 311] width 91 height 19
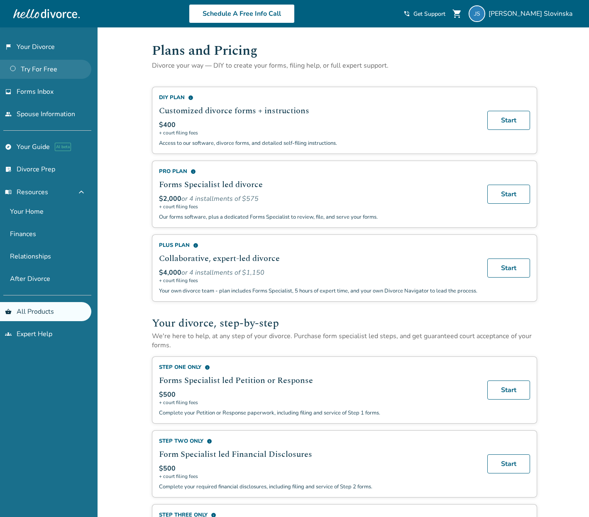
click at [37, 73] on link "Try For Free" at bounding box center [45, 69] width 91 height 19
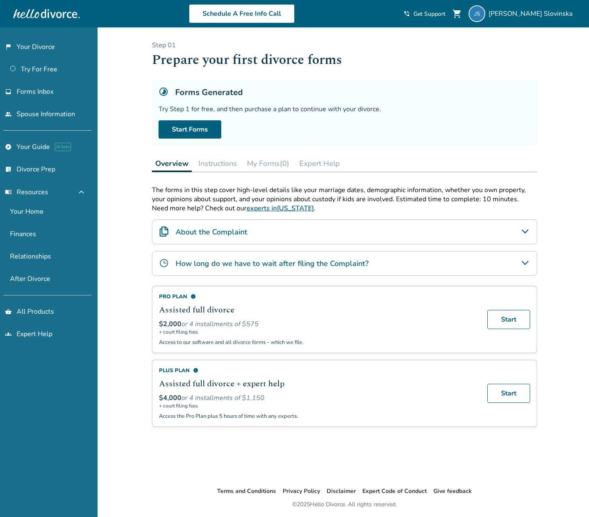
click at [523, 232] on icon "About the Complaint" at bounding box center [524, 231] width 7 height 4
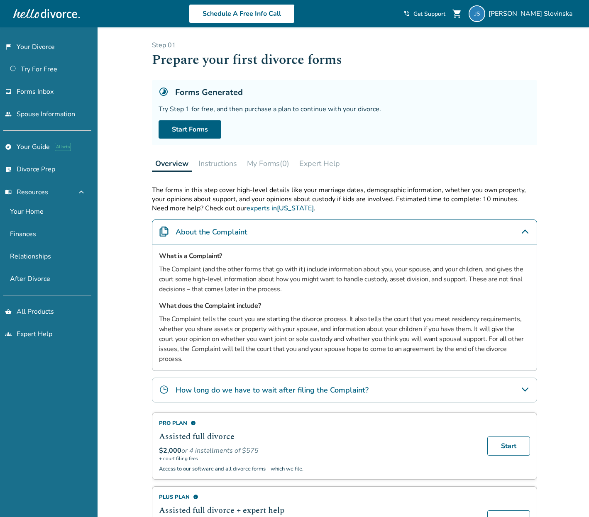
click at [523, 232] on icon "About the Complaint" at bounding box center [525, 231] width 7 height 4
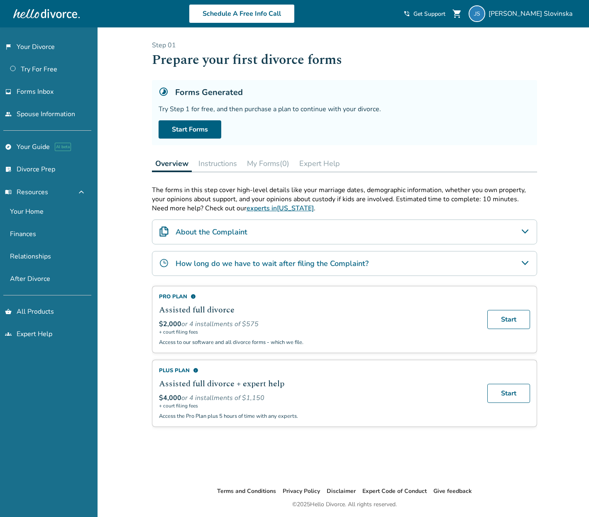
click at [220, 162] on button "Instructions" at bounding box center [217, 163] width 45 height 17
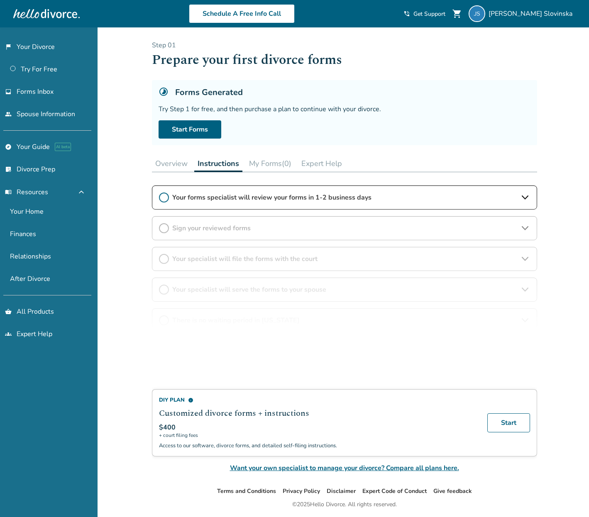
click at [259, 164] on button "My Forms (0)" at bounding box center [270, 163] width 49 height 17
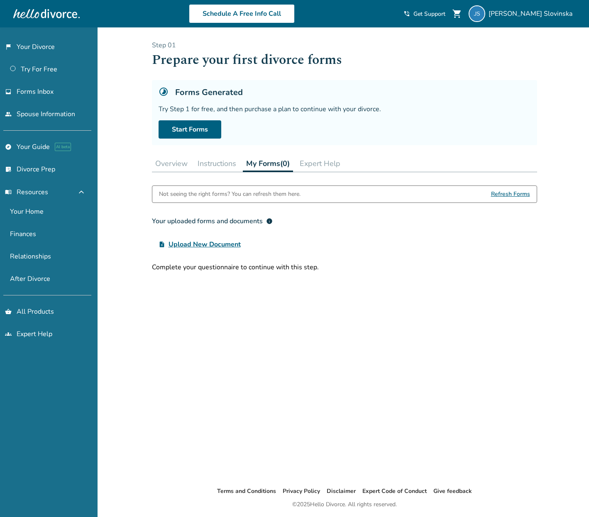
click at [322, 166] on button "Expert Help" at bounding box center [319, 163] width 47 height 17
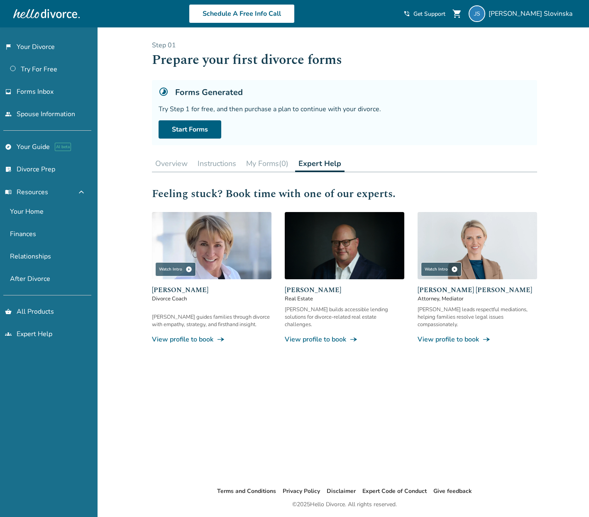
click at [166, 166] on button "Overview" at bounding box center [171, 163] width 39 height 17
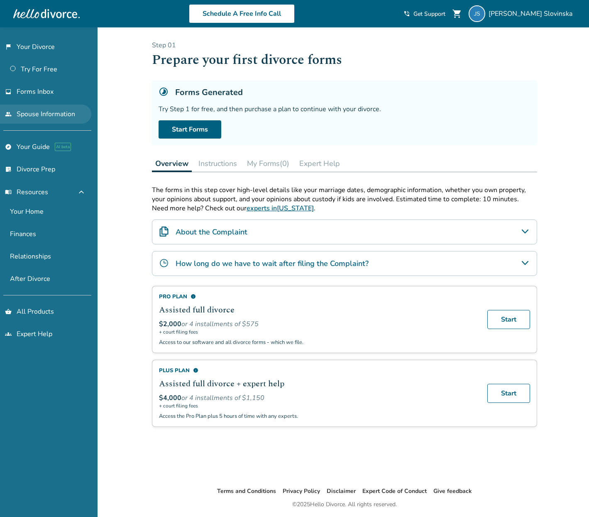
click at [49, 114] on link "people Spouse Information" at bounding box center [45, 114] width 91 height 19
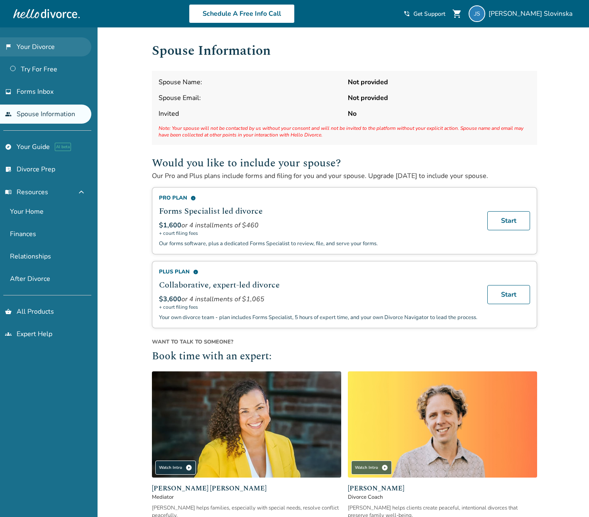
click at [28, 49] on link "flag_2 Your Divorce" at bounding box center [45, 46] width 91 height 19
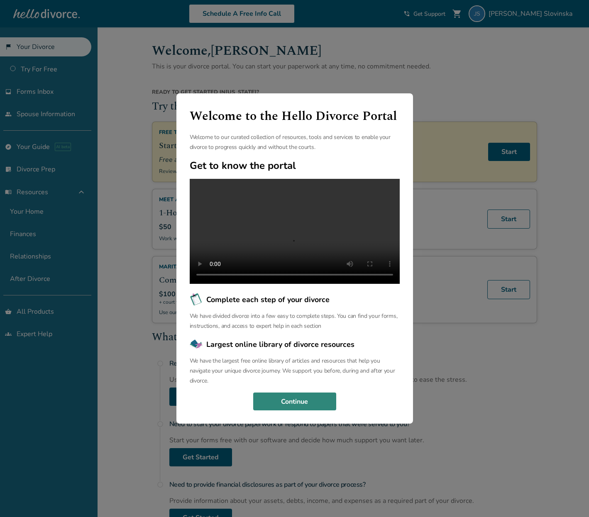
click at [288, 411] on button "Continue" at bounding box center [294, 402] width 83 height 18
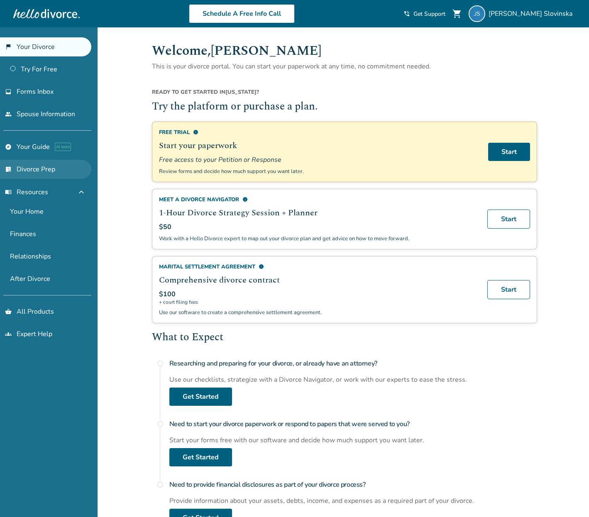
click at [28, 167] on link "list_alt_check Divorce Prep" at bounding box center [45, 169] width 91 height 19
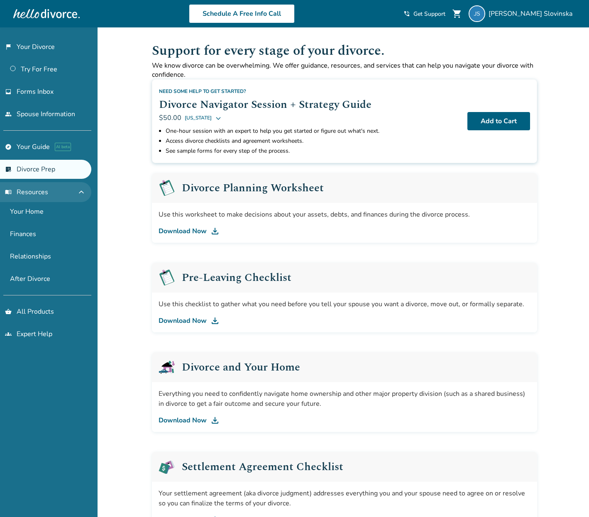
click at [86, 190] on span "expand_less" at bounding box center [81, 192] width 10 height 10
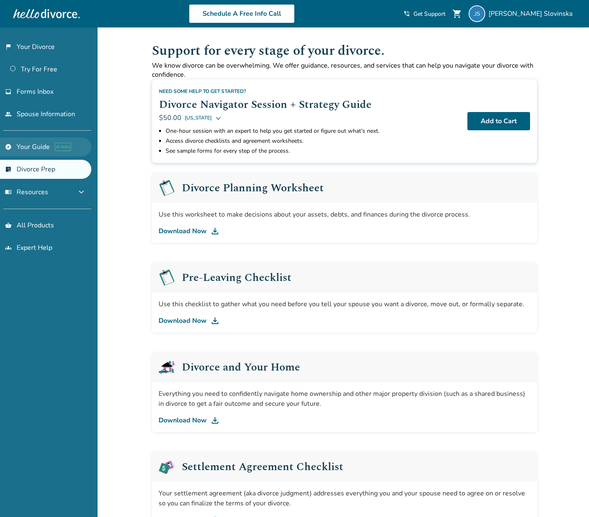
click at [37, 146] on link "explore Your Guide AI beta" at bounding box center [45, 146] width 91 height 19
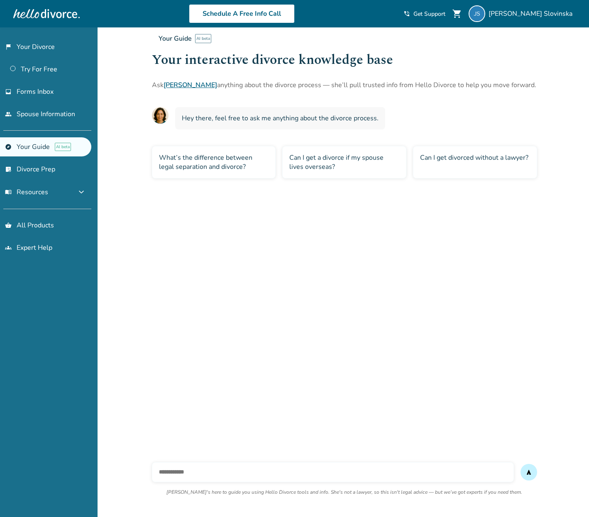
click at [472, 158] on div "Can I get divorced without a lawyer?" at bounding box center [475, 162] width 124 height 32
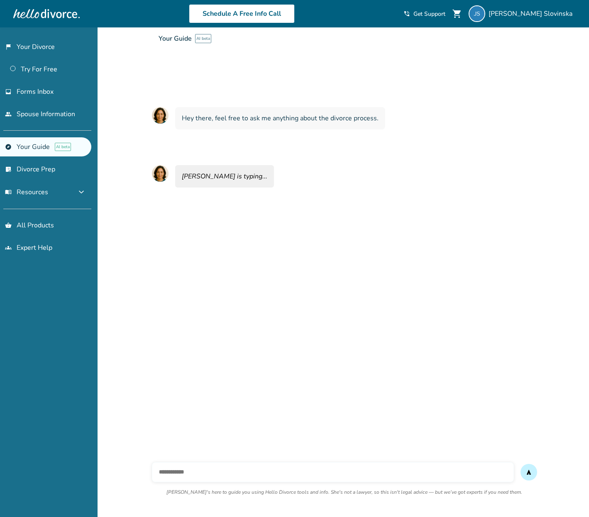
scroll to position [27, 0]
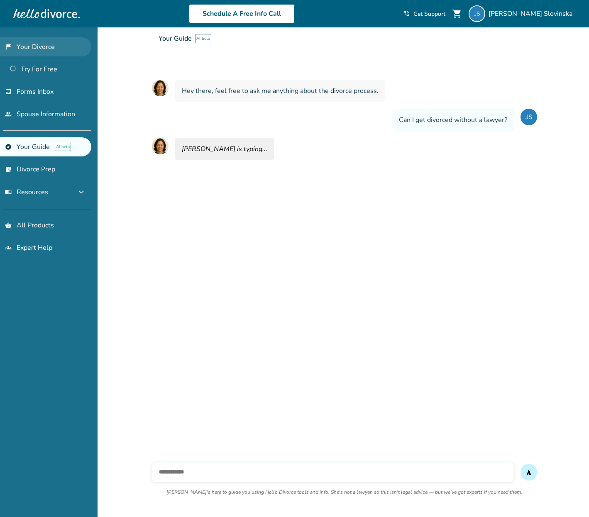
click at [38, 44] on link "flag_2 Your Divorce" at bounding box center [45, 46] width 91 height 19
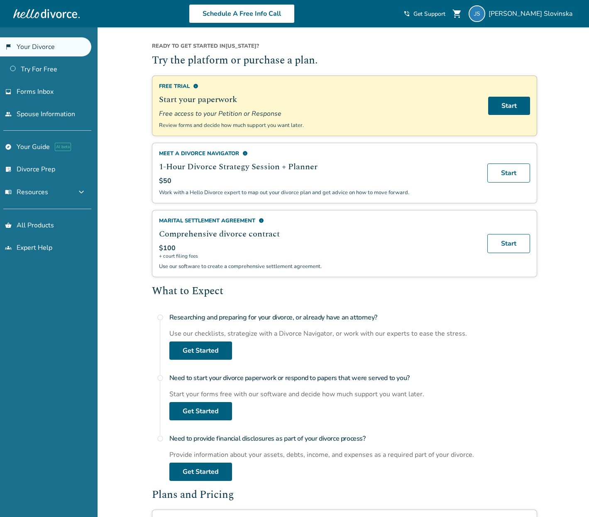
scroll to position [46, 0]
click at [539, 14] on span "[PERSON_NAME]" at bounding box center [531, 13] width 87 height 9
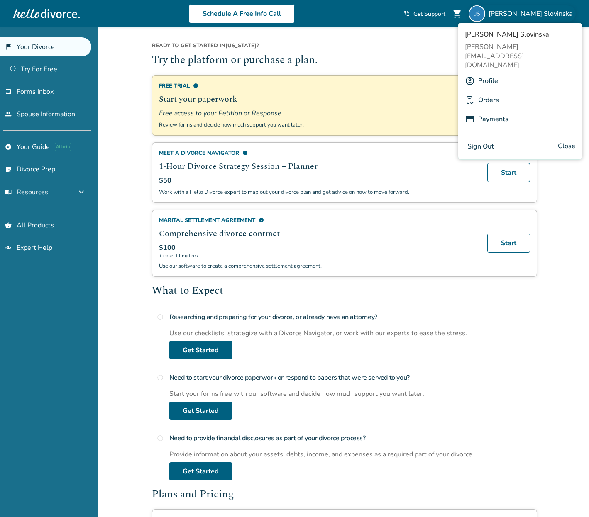
click at [484, 141] on button "Sign Out" at bounding box center [481, 147] width 32 height 12
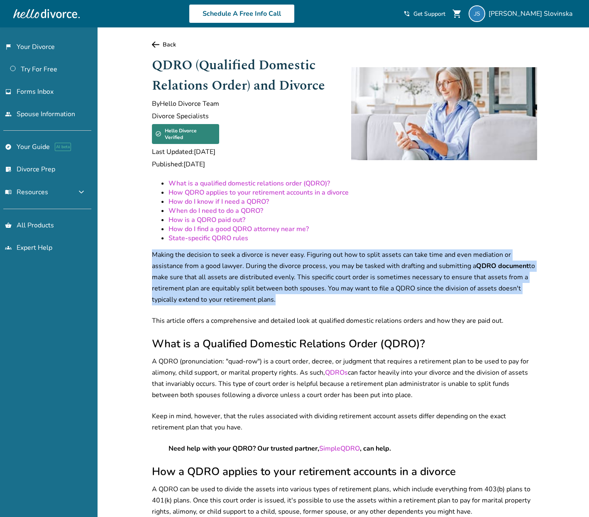
drag, startPoint x: 152, startPoint y: 249, endPoint x: 282, endPoint y: 296, distance: 138.1
click at [282, 296] on p "Making the decision to seek a divorce is never easy. Figuring out how to split …" at bounding box center [344, 277] width 385 height 56
copy p "Making the decision to seek a divorce is never easy. Figuring out how to split …"
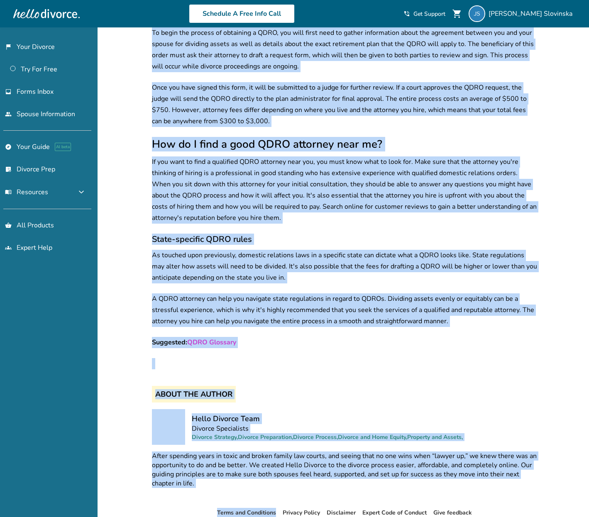
scroll to position [1175, 0]
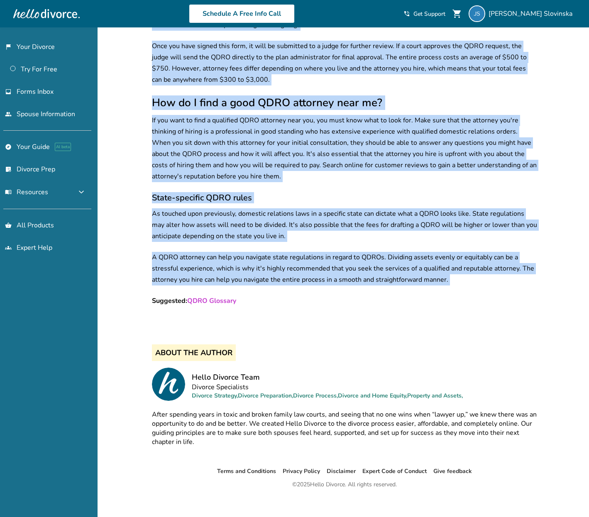
drag, startPoint x: 153, startPoint y: 221, endPoint x: 452, endPoint y: 280, distance: 304.5
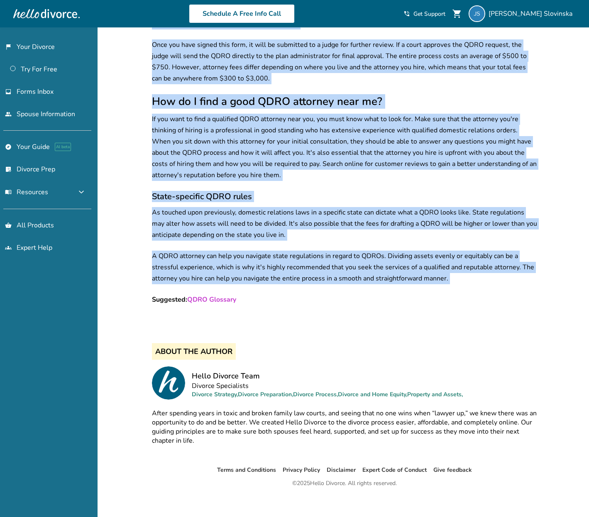
copy div "What is a Qualified Domestic Relations Order (QDRO)? A QDRO (pronunciation: "qu…"
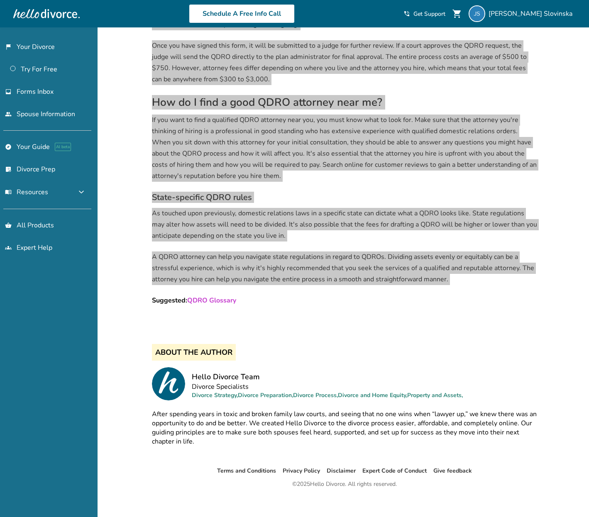
drag, startPoint x: 20, startPoint y: 273, endPoint x: 327, endPoint y: 273, distance: 307.5
click at [327, 273] on p "A QDRO attorney can help you navigate state regulations in regard to QDROs. Div…" at bounding box center [344, 268] width 385 height 34
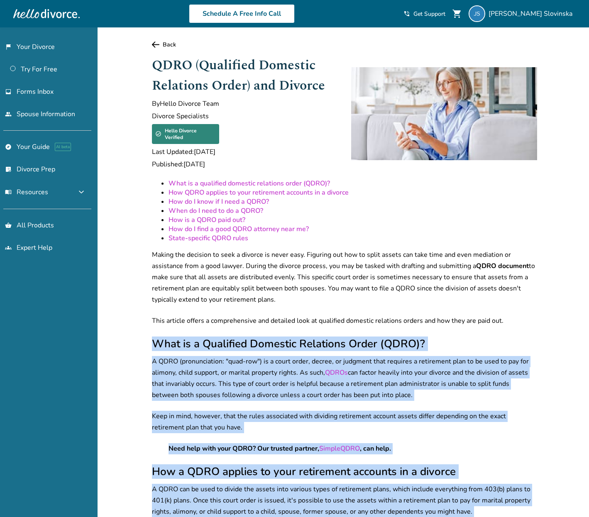
scroll to position [0, 0]
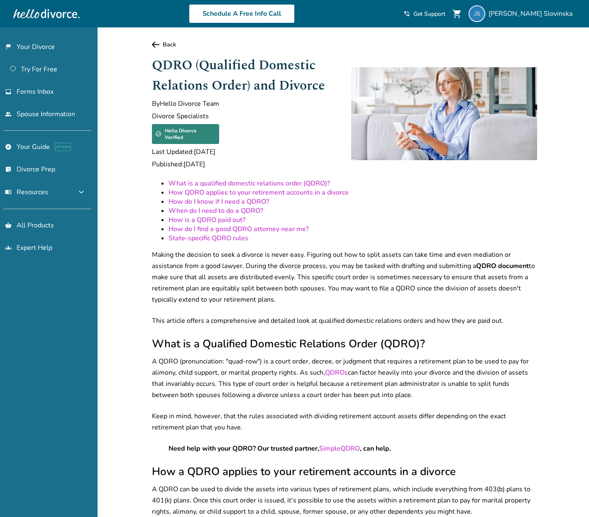
click at [251, 356] on p "A QDRO (pronunciation: "quad-row") is a court order, decree, or judgment that r…" at bounding box center [344, 378] width 385 height 45
drag, startPoint x: 415, startPoint y: 379, endPoint x: 403, endPoint y: 392, distance: 17.3
click at [415, 379] on p "A QDRO (pronunciation: "quad-row") is a court order, decree, or judgment that r…" at bounding box center [344, 378] width 385 height 45
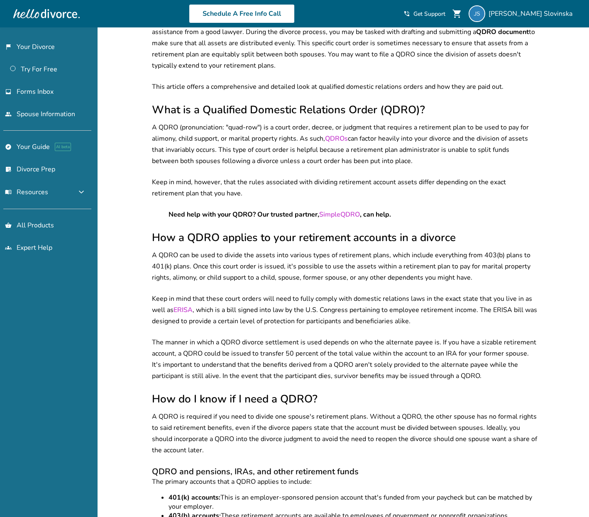
scroll to position [235, 0]
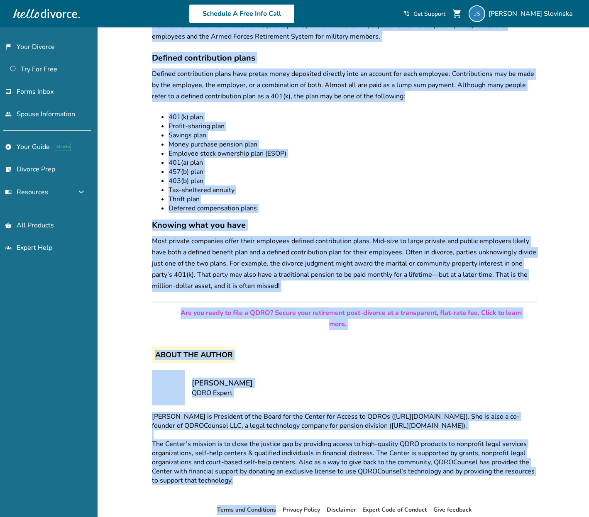
scroll to position [581, 0]
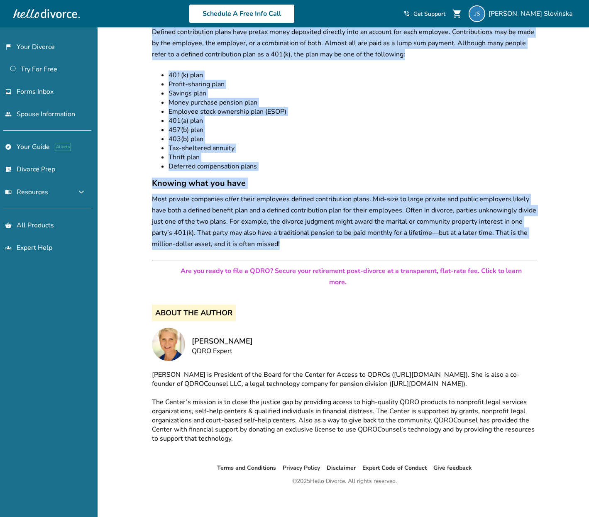
drag, startPoint x: 151, startPoint y: 130, endPoint x: 283, endPoint y: 242, distance: 173.1
copy div "When you get a divorce, the only way to get the money paid from one spouse’s re…"
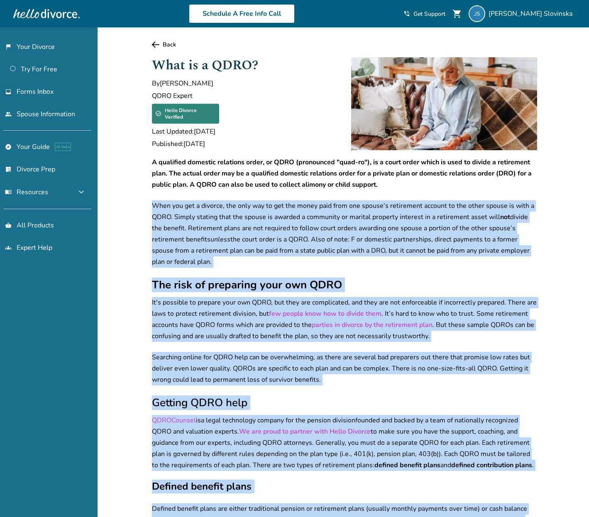
scroll to position [0, 0]
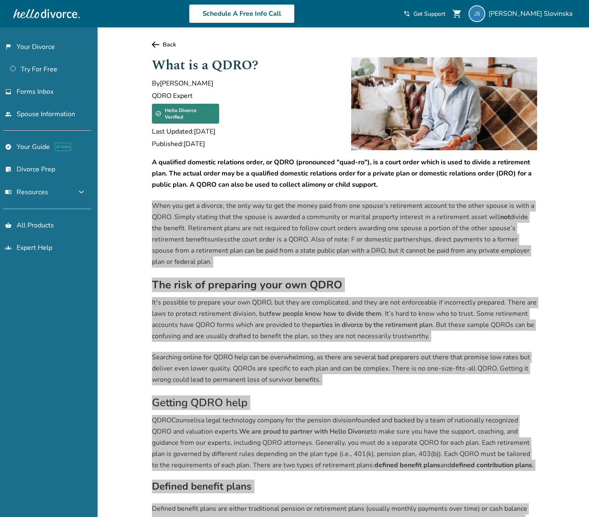
drag, startPoint x: 56, startPoint y: 115, endPoint x: 232, endPoint y: 327, distance: 275.5
click at [232, 327] on p "It's possible to prepare your own QDRO, but they are complicated, and they are …" at bounding box center [344, 319] width 385 height 45
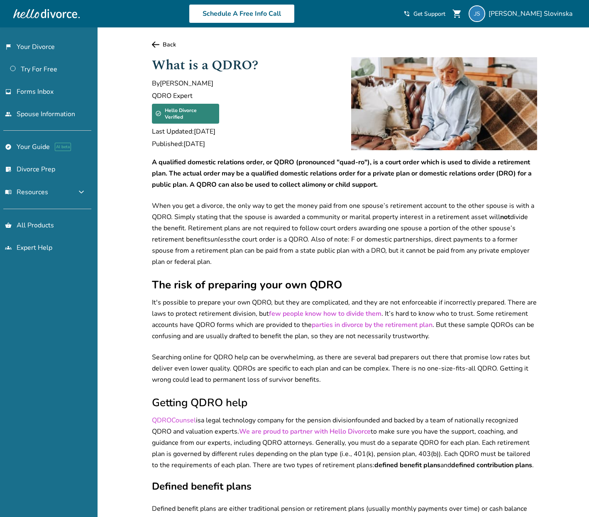
click at [344, 278] on h2 "The risk of preparing your own QDRO" at bounding box center [344, 285] width 385 height 15
click at [329, 360] on p "Searching online for QDRO help can be overwhelming, as there are several bad pr…" at bounding box center [344, 369] width 385 height 34
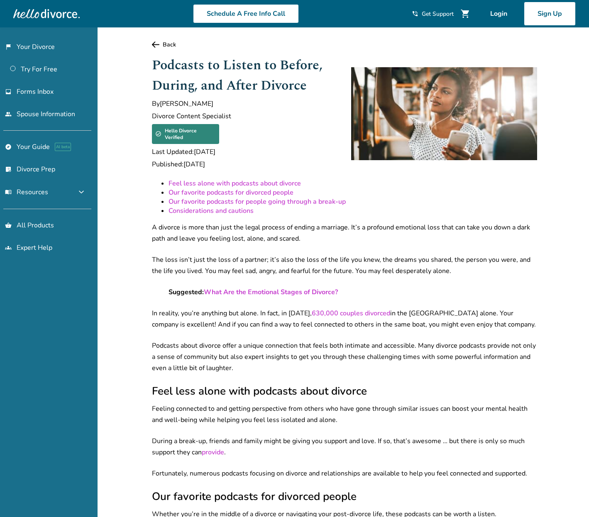
click at [233, 206] on link "Considerations and cautions" at bounding box center [210, 210] width 85 height 9
click at [244, 197] on link "Our favorite podcasts for people going through a break-up" at bounding box center [256, 201] width 177 height 9
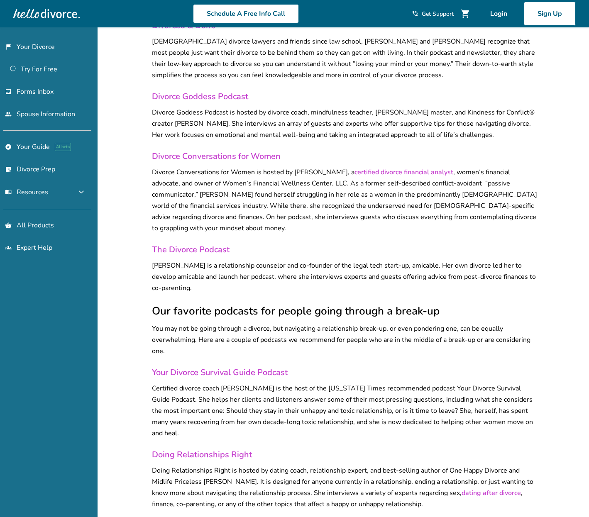
scroll to position [922, 0]
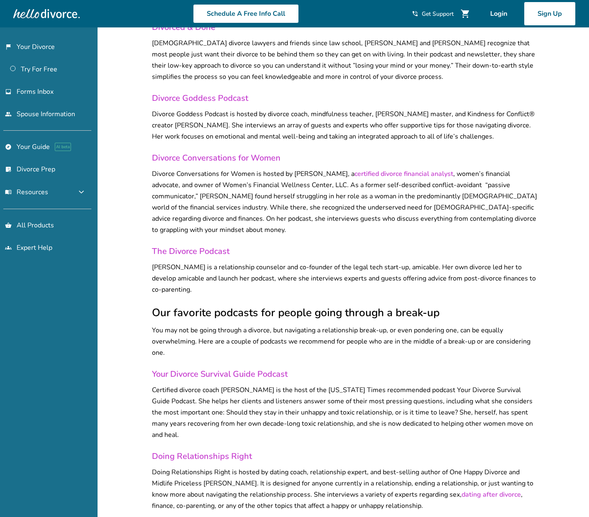
click at [384, 169] on link "certified divorce financial analyst" at bounding box center [403, 173] width 99 height 9
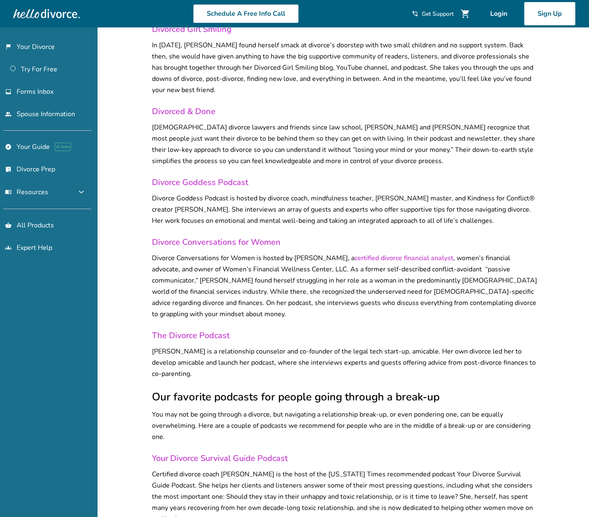
scroll to position [839, 0]
click at [271, 236] on link "Divorce Conversations for Women" at bounding box center [216, 241] width 129 height 11
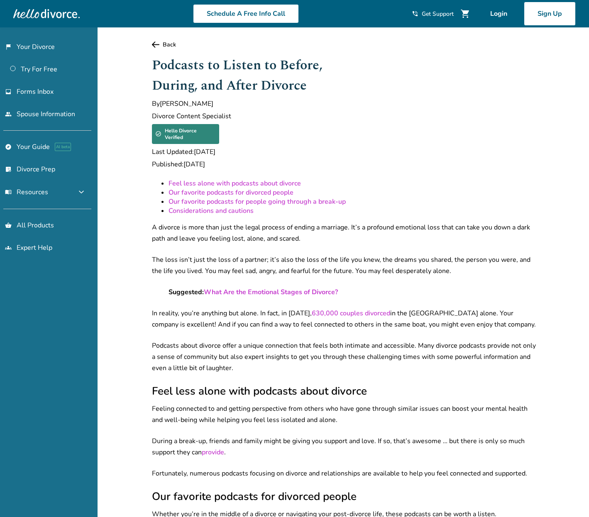
scroll to position [0, 0]
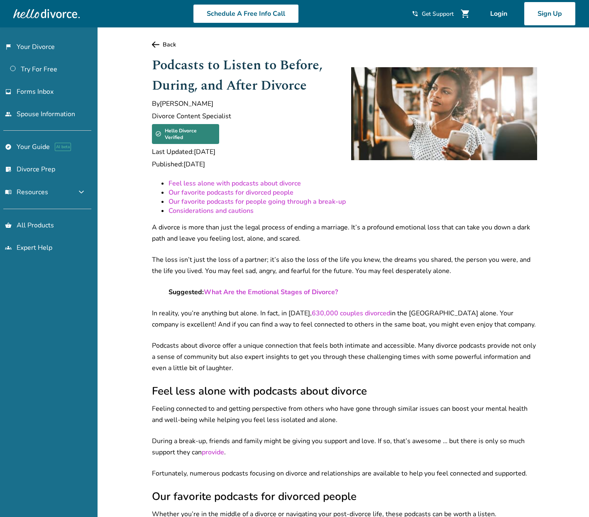
click at [159, 43] on icon at bounding box center [155, 44] width 7 height 6
click at [44, 45] on link "flag_2 Your Divorce" at bounding box center [45, 46] width 91 height 19
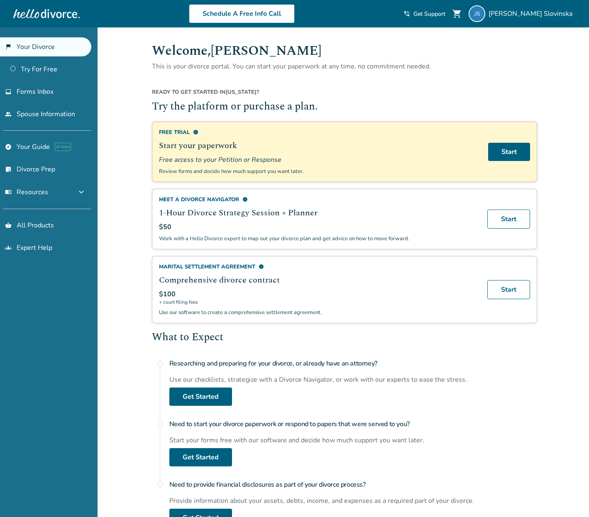
click at [534, 14] on span "[PERSON_NAME]" at bounding box center [531, 13] width 87 height 9
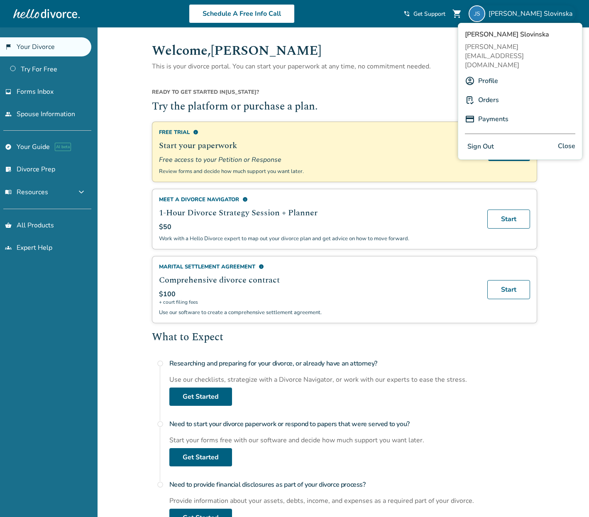
click at [482, 141] on button "Sign Out" at bounding box center [481, 147] width 32 height 12
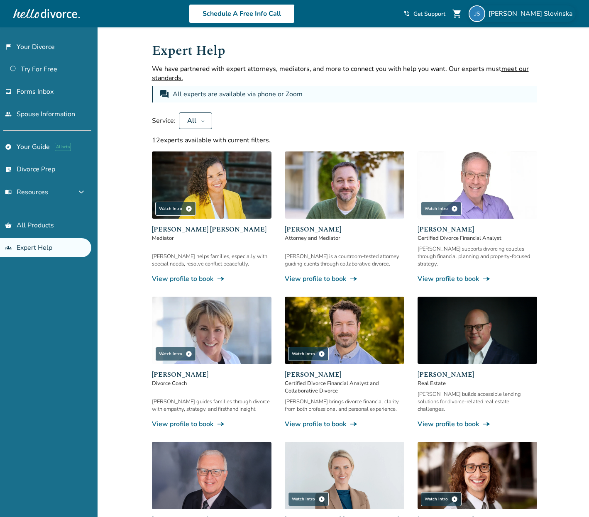
click at [539, 15] on span "[PERSON_NAME]" at bounding box center [531, 13] width 87 height 9
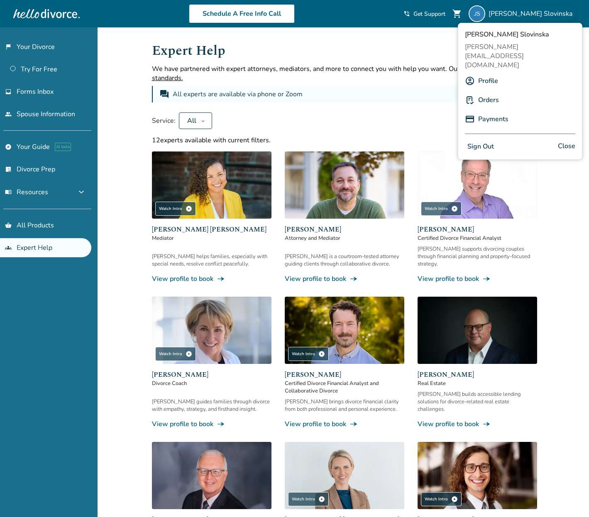
click at [483, 141] on button "Sign Out" at bounding box center [481, 147] width 32 height 12
